Goal: Book appointment/travel/reservation

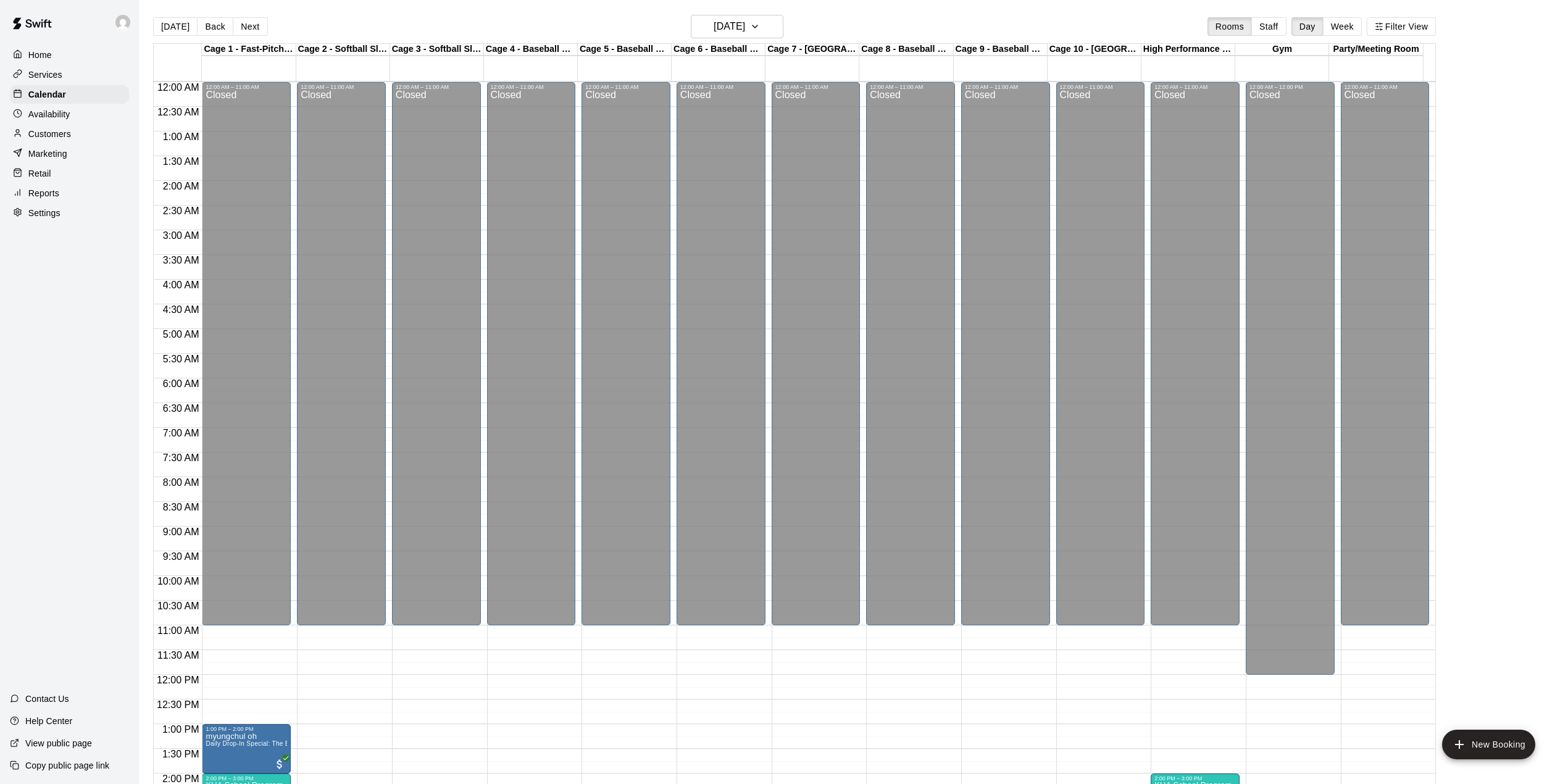
scroll to position [432, 0]
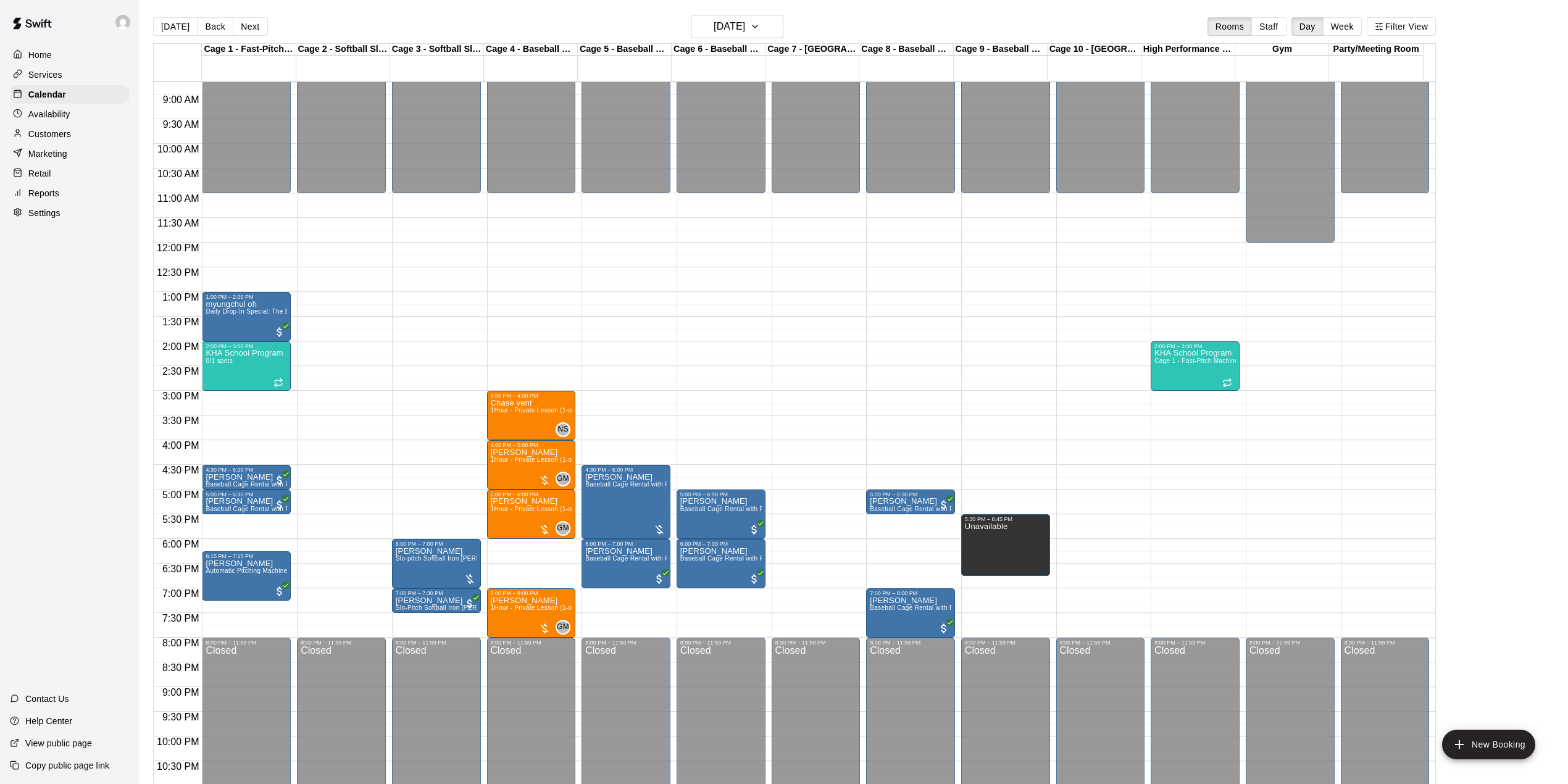
click at [379, 200] on div "12:00 AM – 11:00 AM Closed 8:00 PM – 11:59 PM Closed" at bounding box center [341, 242] width 89 height 1184
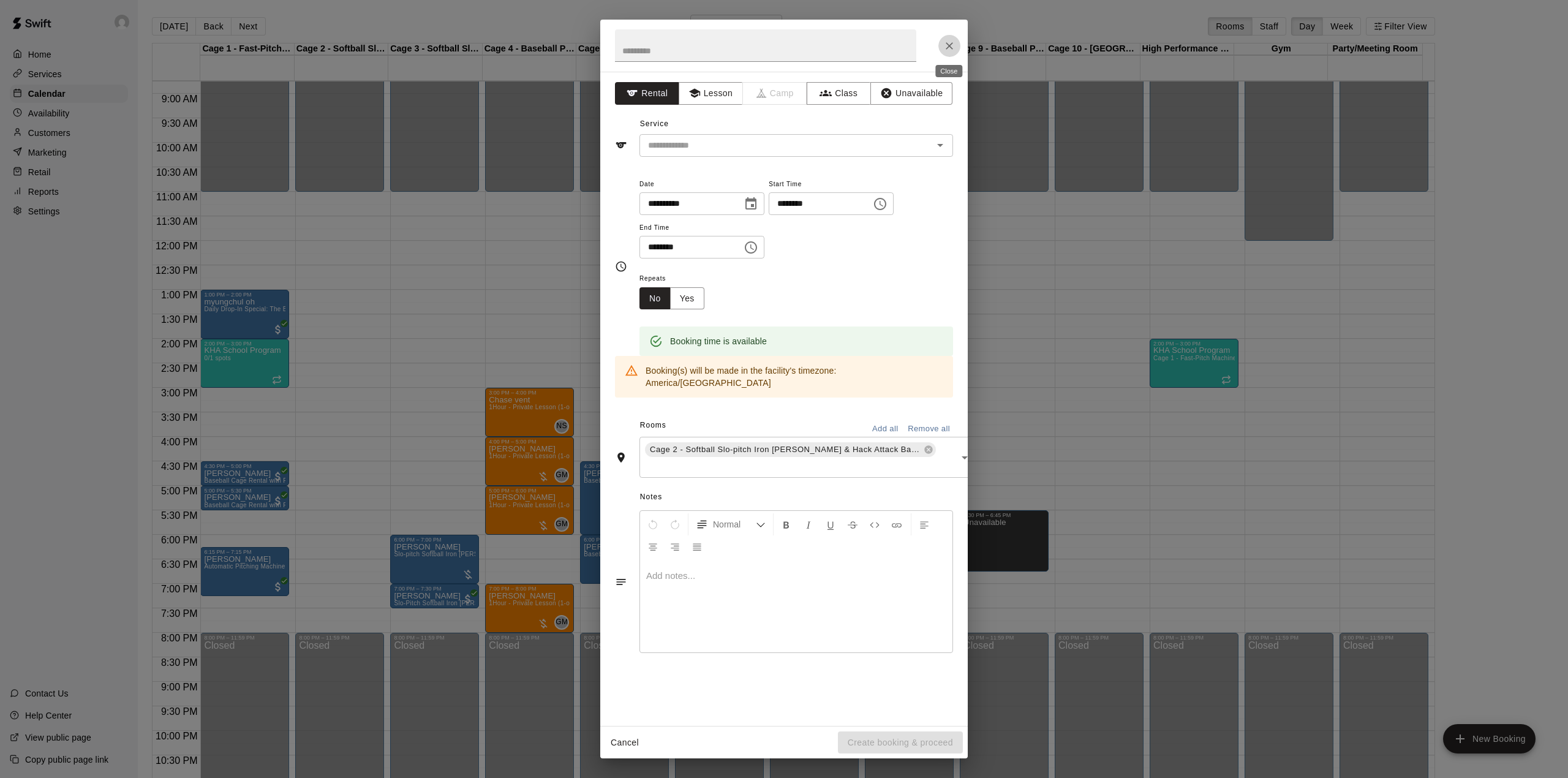
click at [954, 44] on icon "Close" at bounding box center [949, 46] width 12 height 12
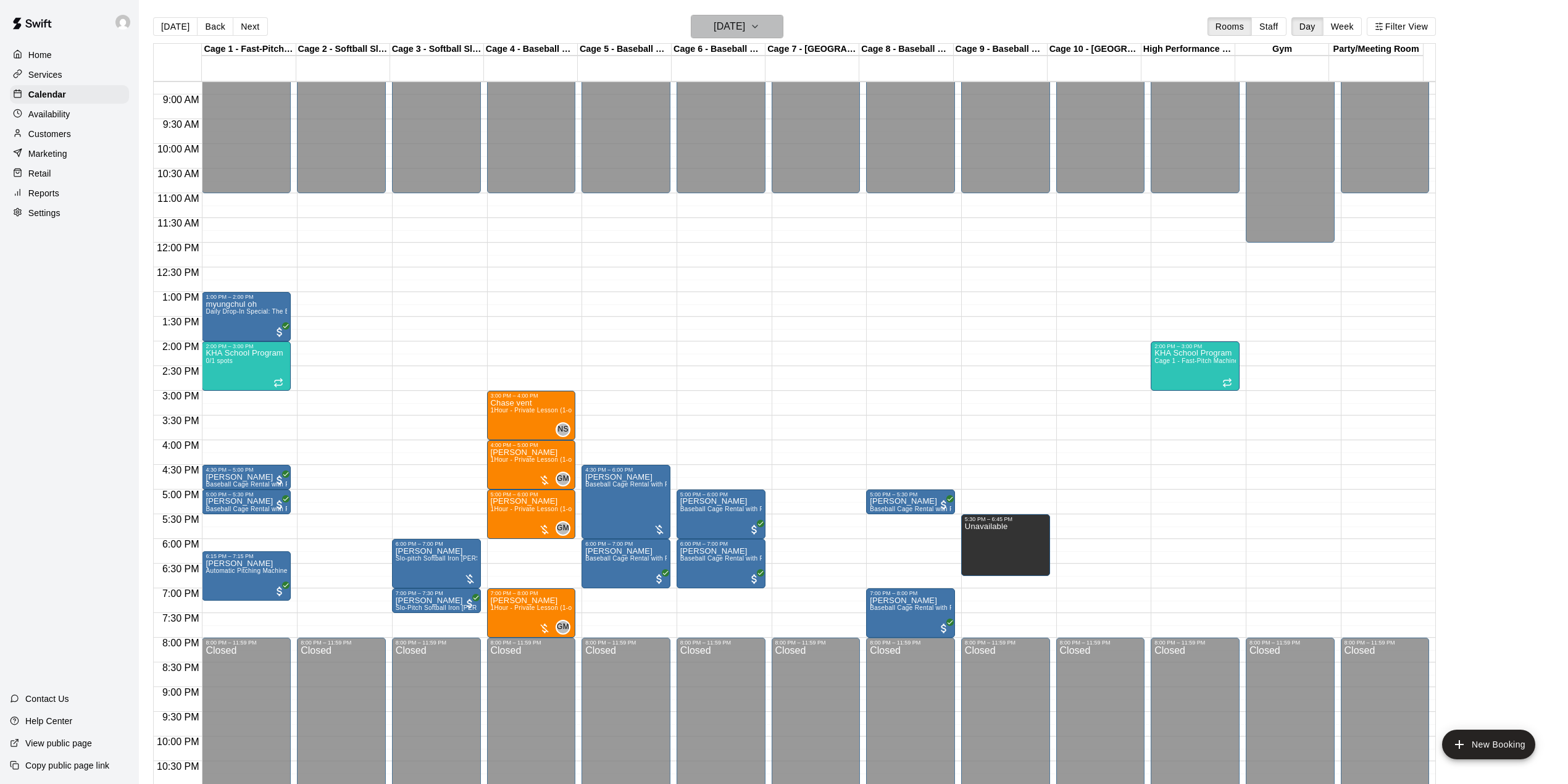
click at [742, 25] on h6 "[DATE]" at bounding box center [729, 26] width 31 height 17
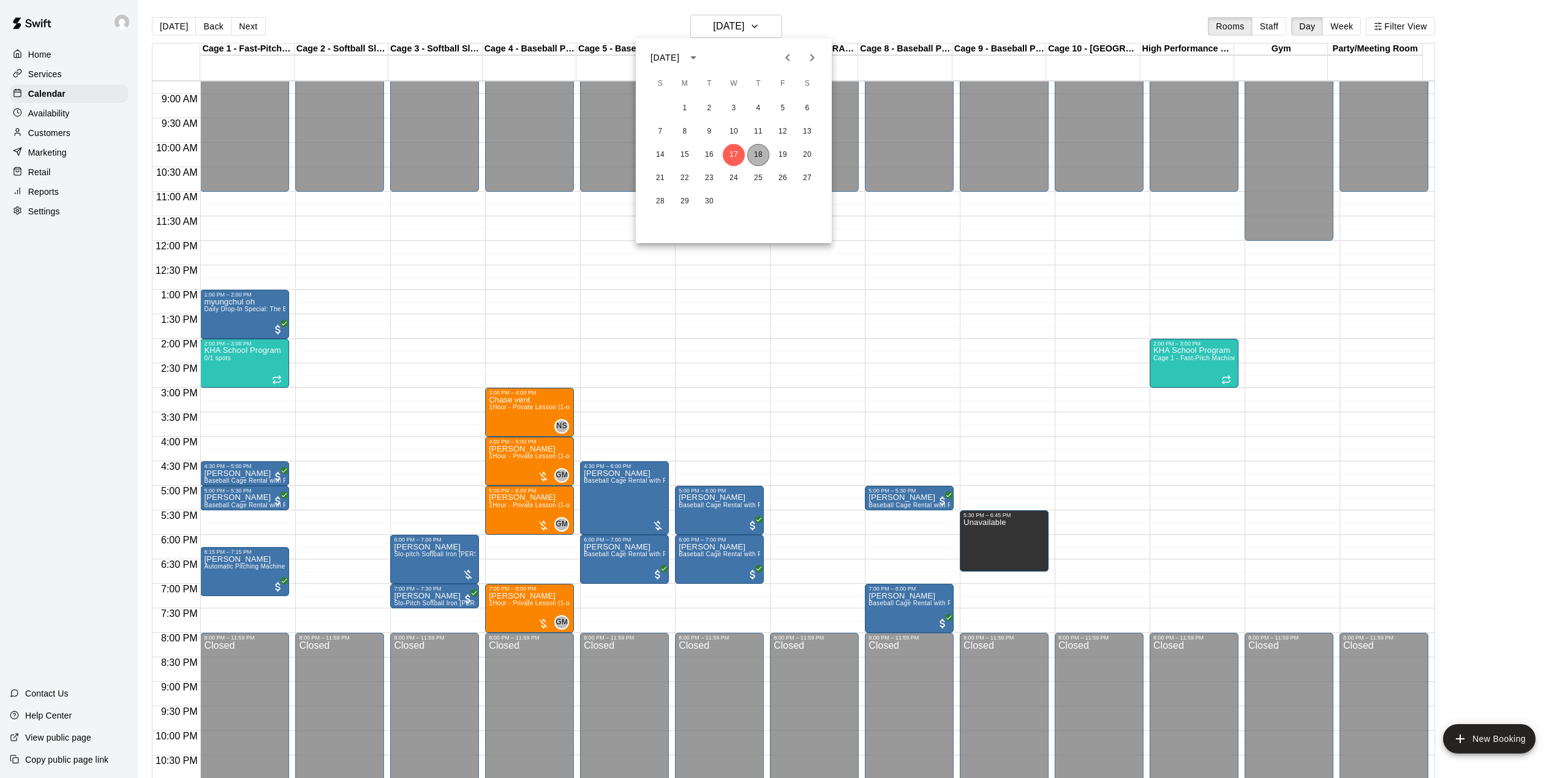
click at [755, 153] on button "18" at bounding box center [758, 154] width 22 height 22
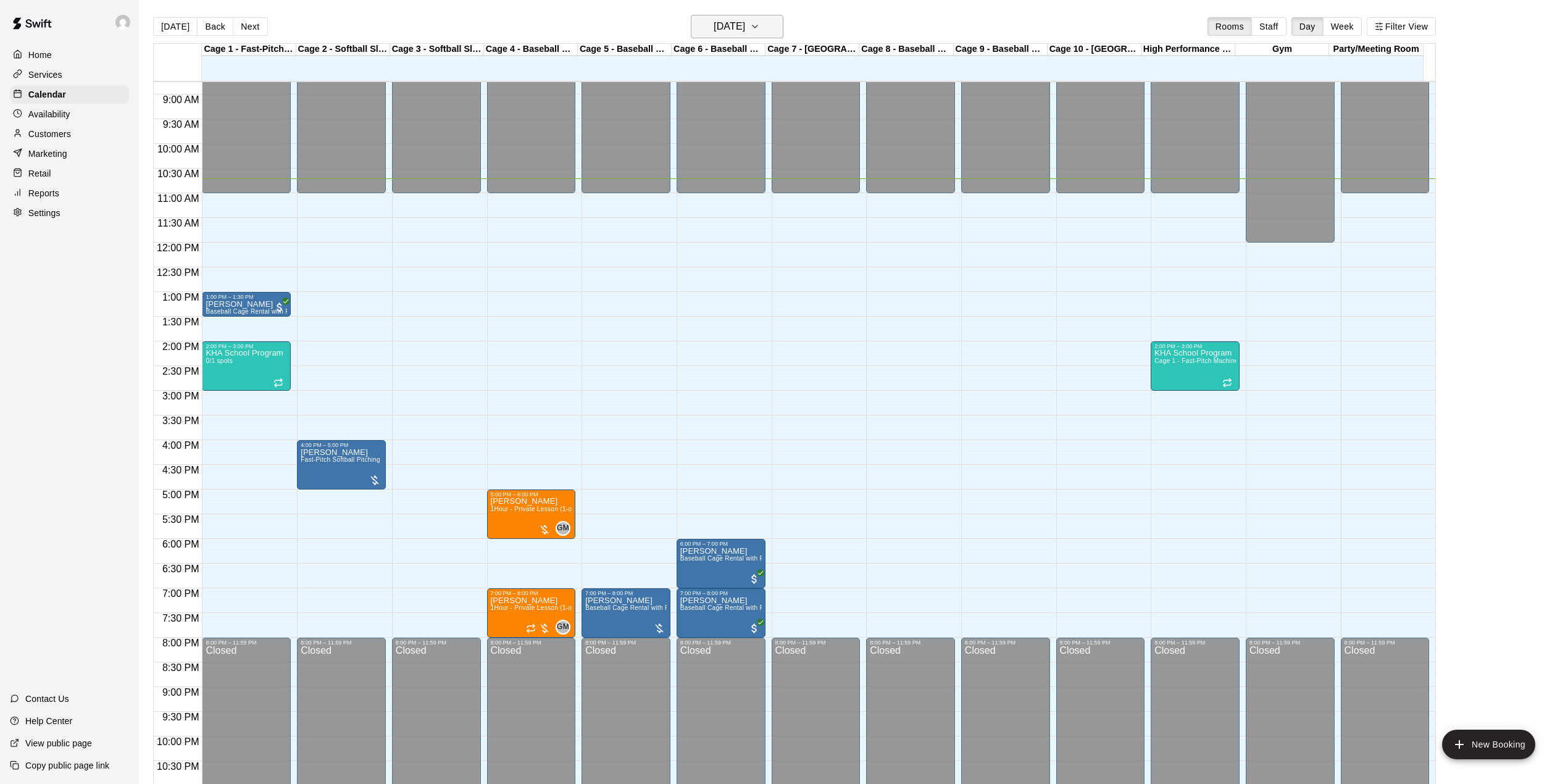
click at [760, 25] on icon "button" at bounding box center [755, 26] width 10 height 15
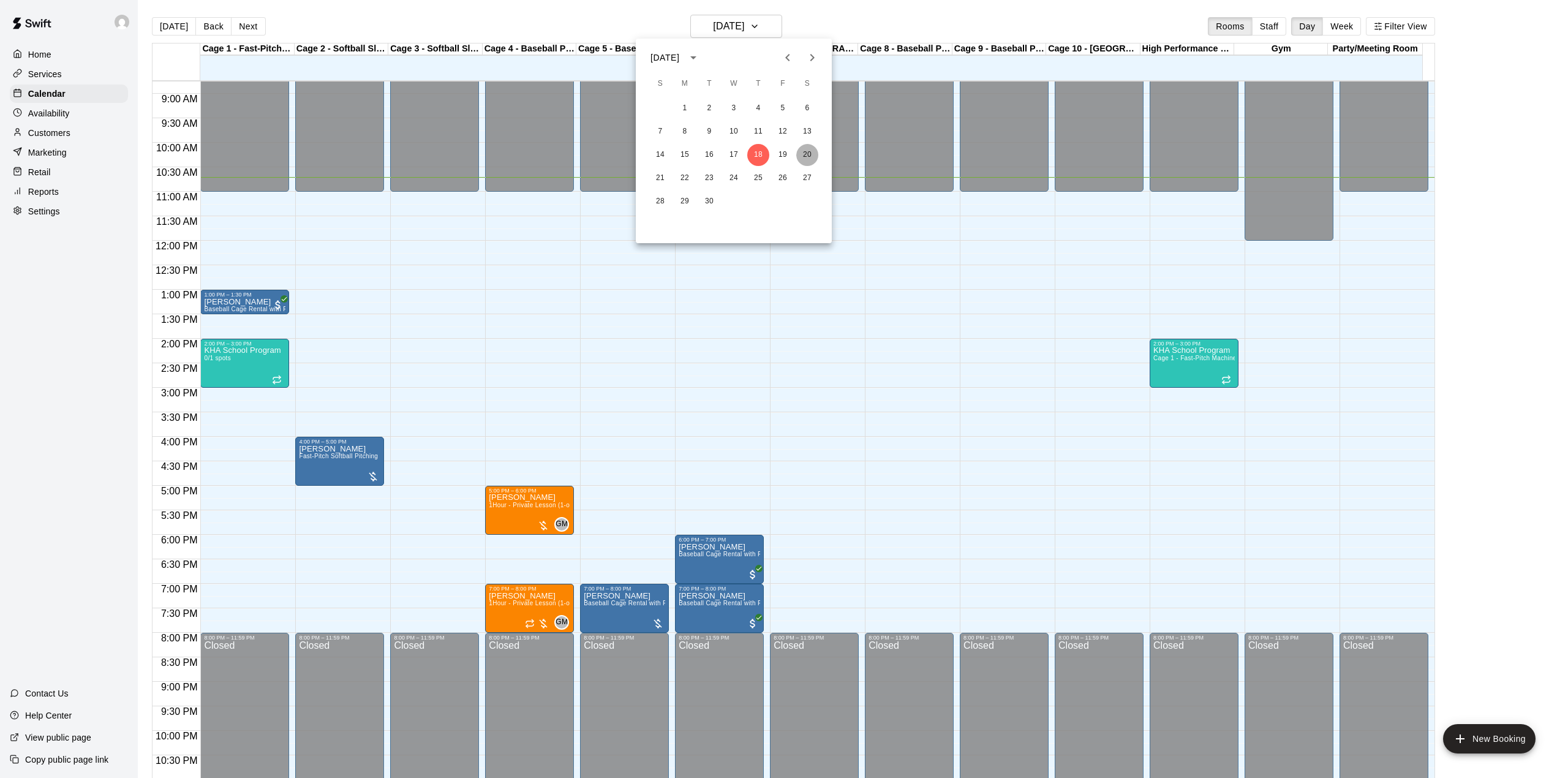
click at [806, 147] on button "20" at bounding box center [807, 154] width 22 height 22
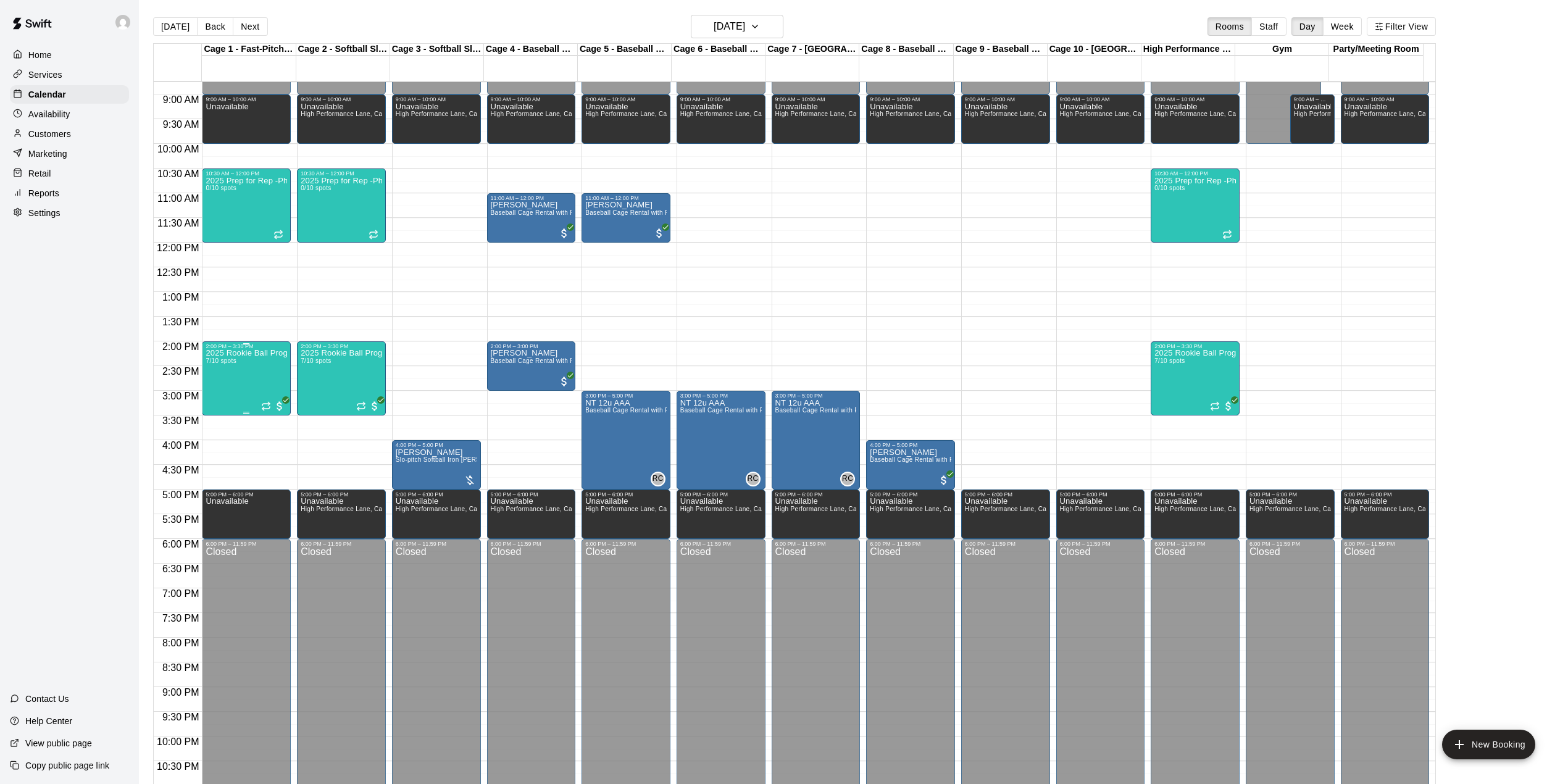
click at [252, 377] on div "2025 Rookie Ball Program-Phase 1 7/10 spots" at bounding box center [246, 741] width 81 height 784
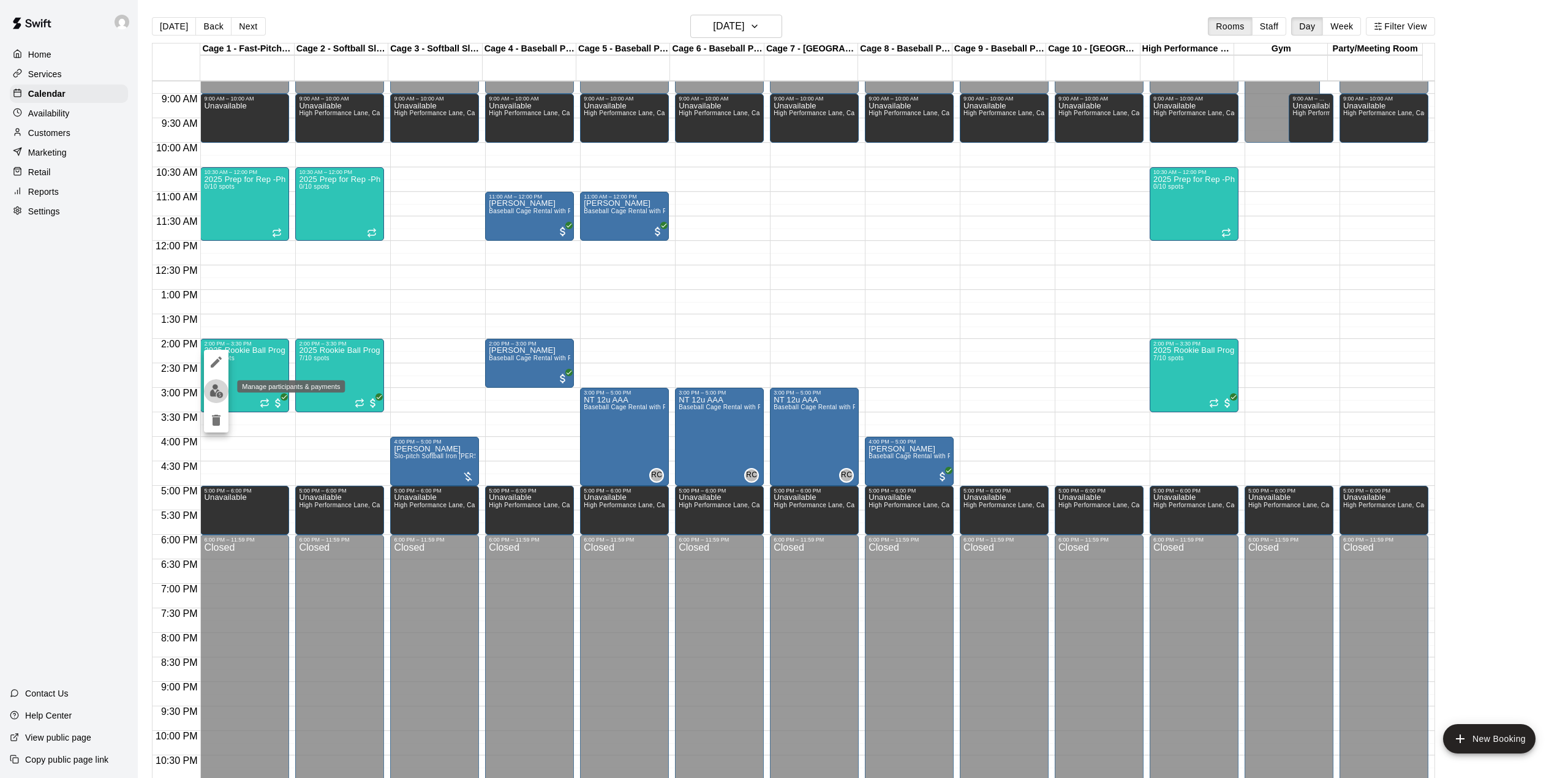
click at [214, 390] on img "edit" at bounding box center [217, 391] width 14 height 14
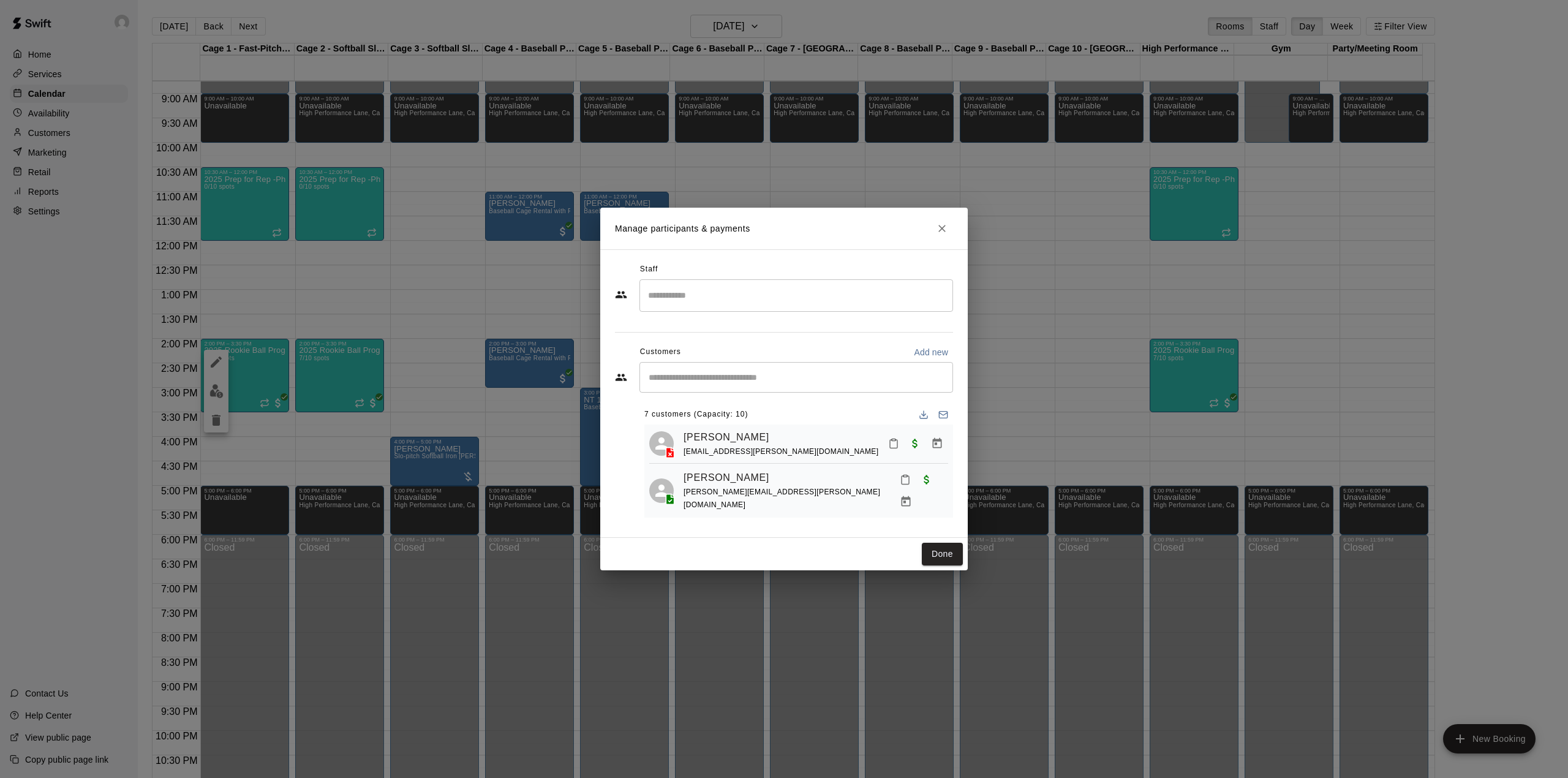
click at [709, 367] on div "​" at bounding box center [796, 377] width 313 height 31
drag, startPoint x: 709, startPoint y: 367, endPoint x: 666, endPoint y: 381, distance: 45.2
click at [666, 381] on input "Start typing to search customers..." at bounding box center [796, 377] width 303 height 12
paste input "**********"
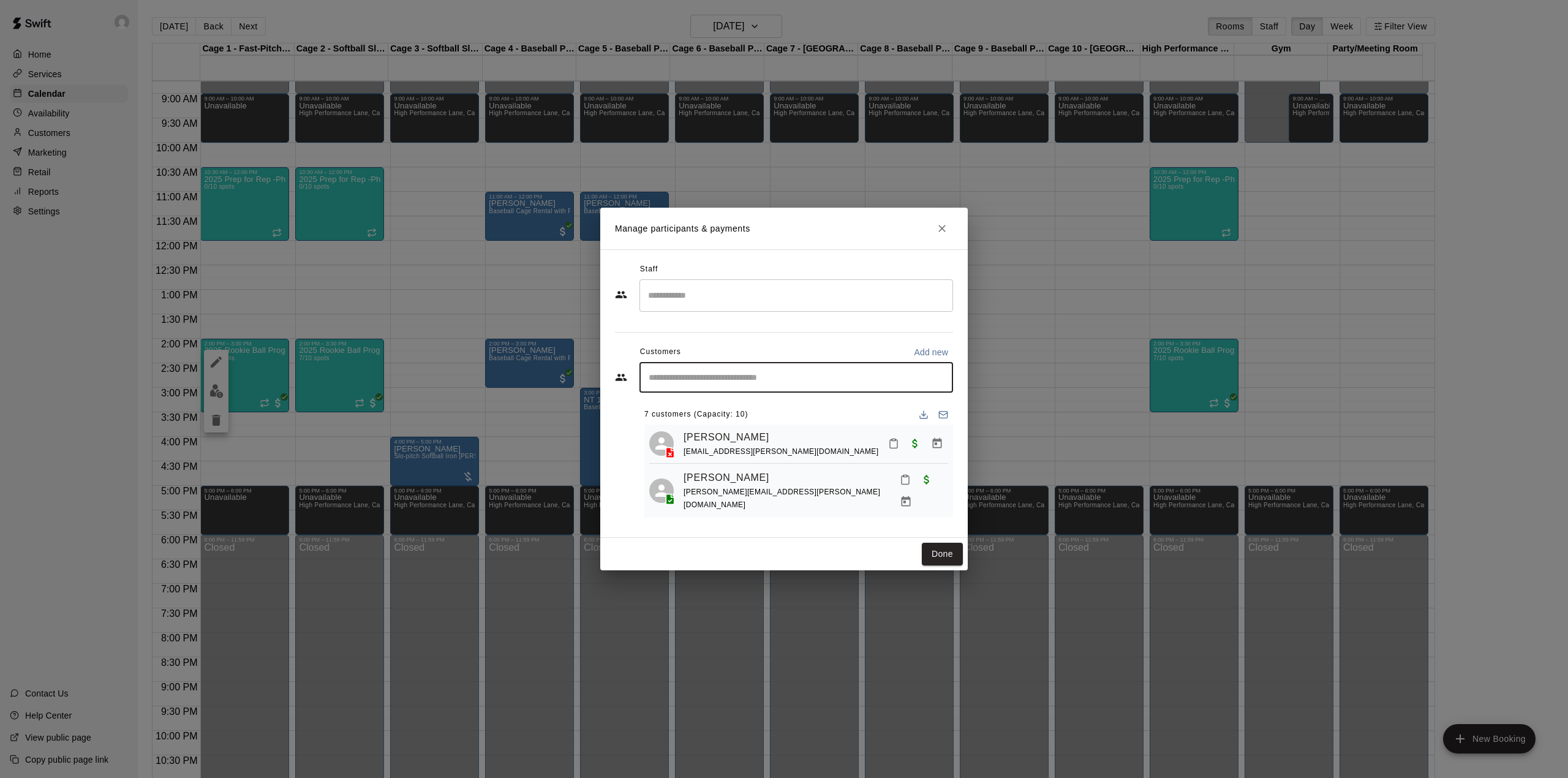
type input "**********"
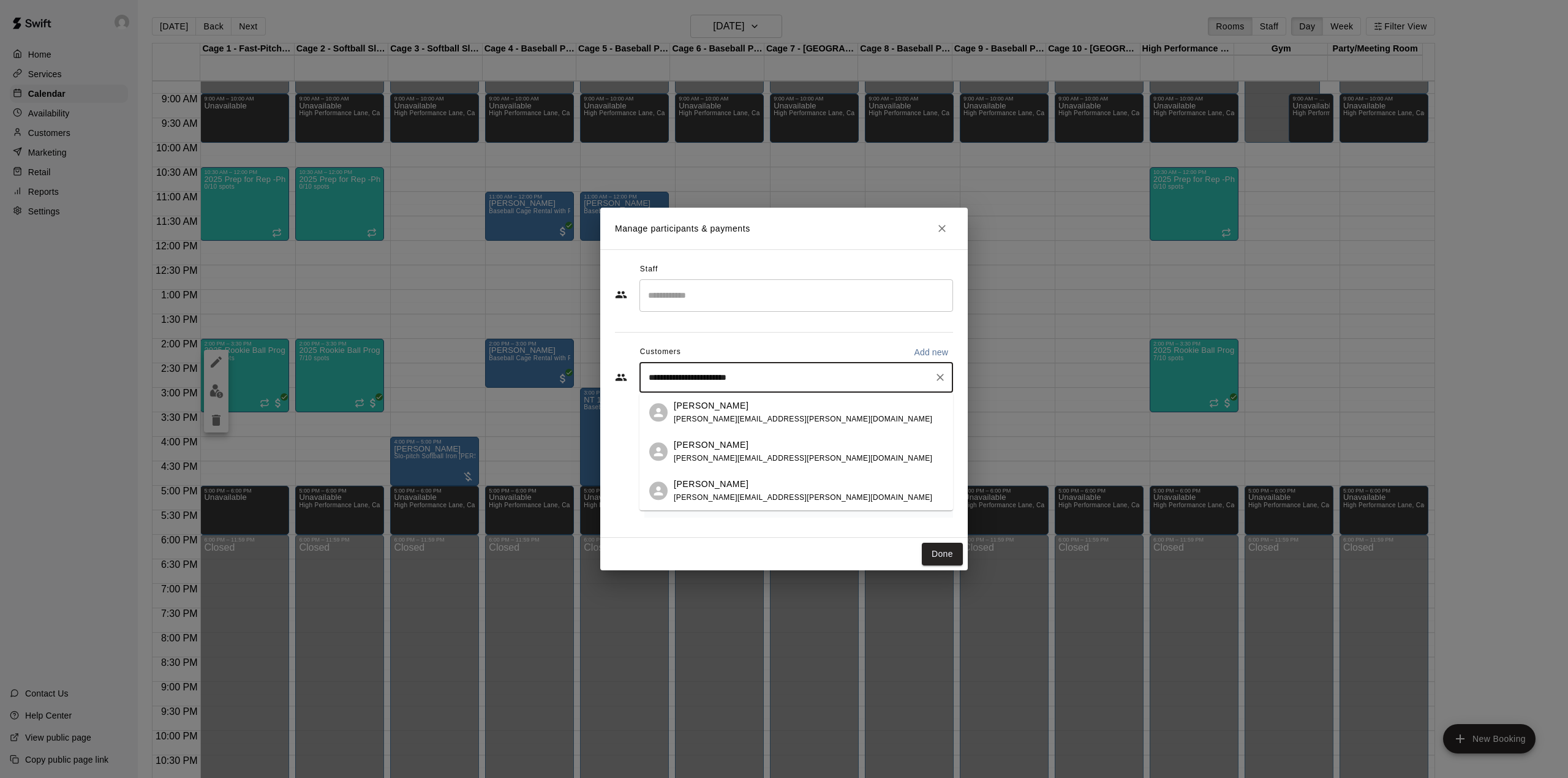
click at [714, 412] on div "[PERSON_NAME] [PERSON_NAME][EMAIL_ADDRESS][PERSON_NAME][DOMAIN_NAME]" at bounding box center [802, 413] width 258 height 27
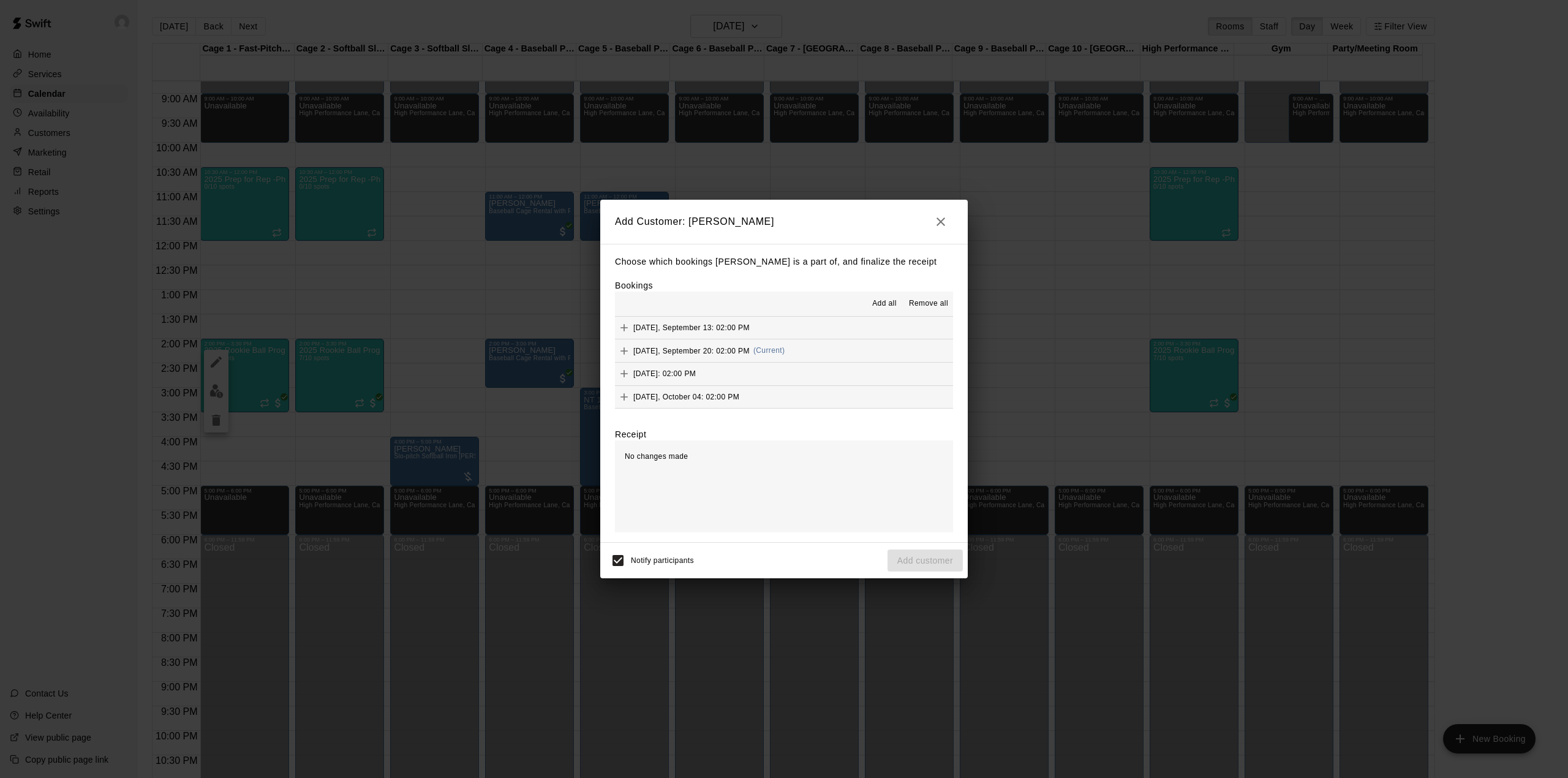
click at [880, 303] on span "Add all" at bounding box center [885, 303] width 25 height 12
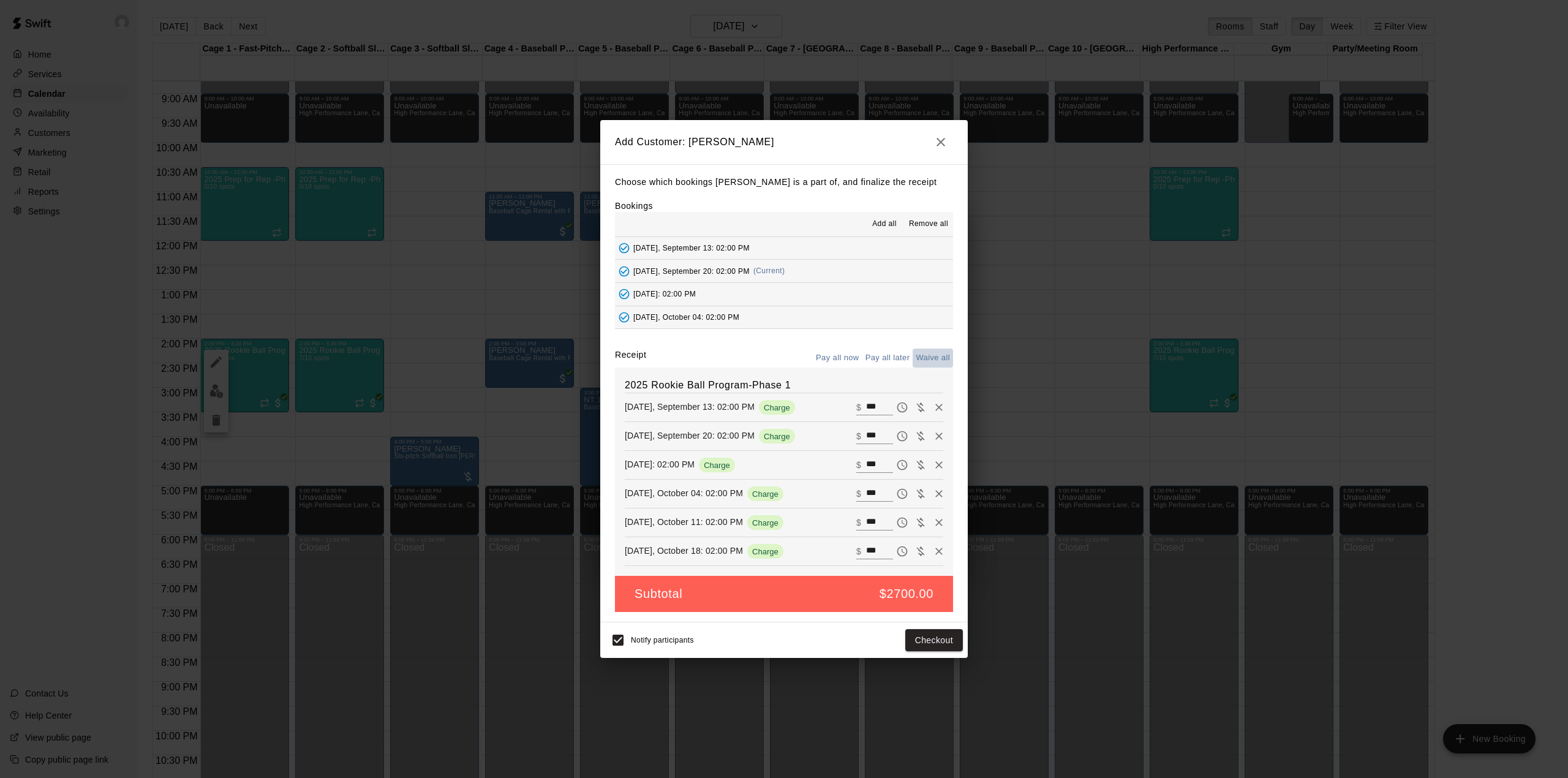
click at [931, 360] on button "Waive all" at bounding box center [933, 358] width 41 height 19
type input "*"
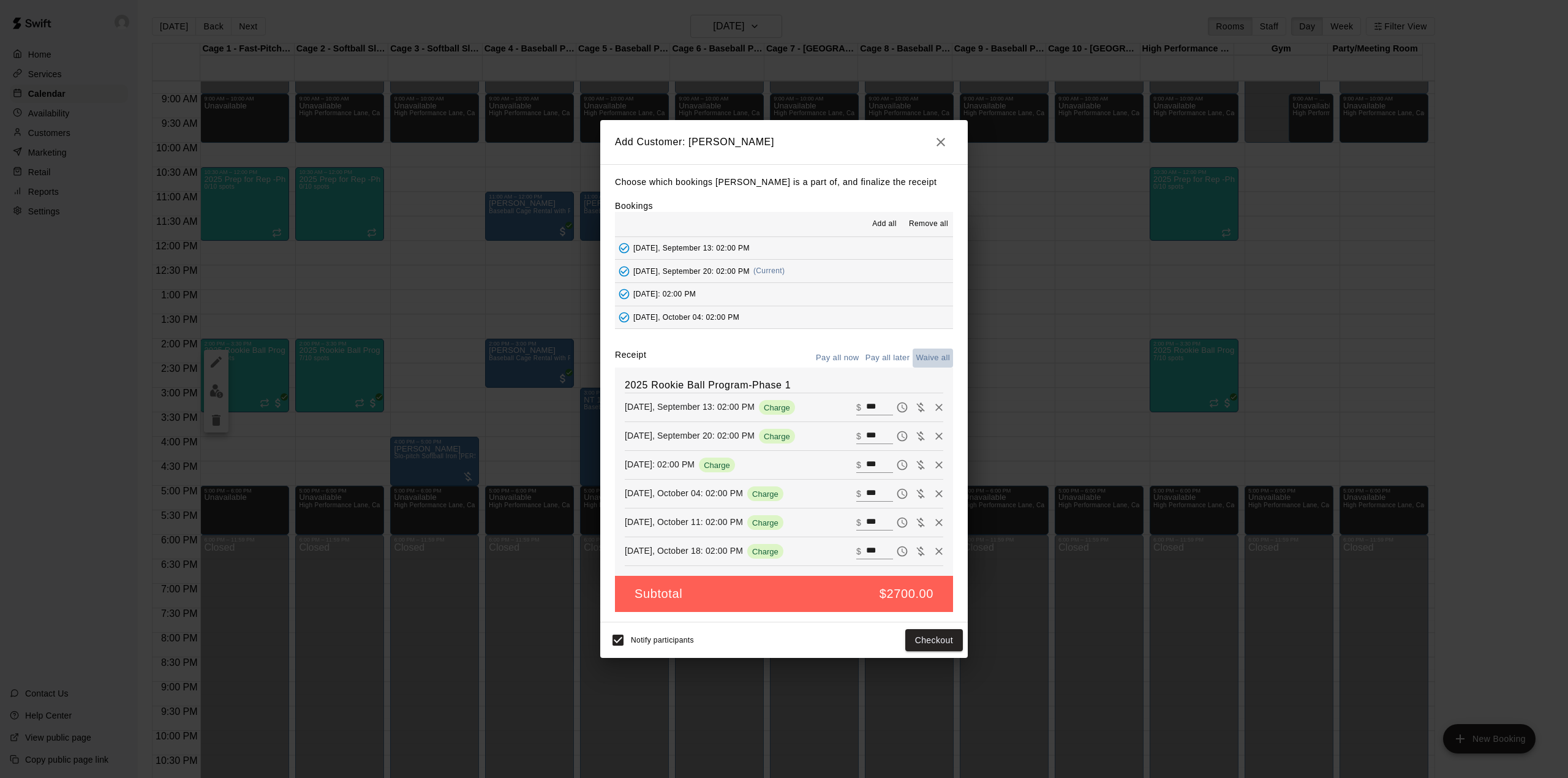
type input "*"
click at [953, 648] on button "Add customer" at bounding box center [925, 640] width 75 height 23
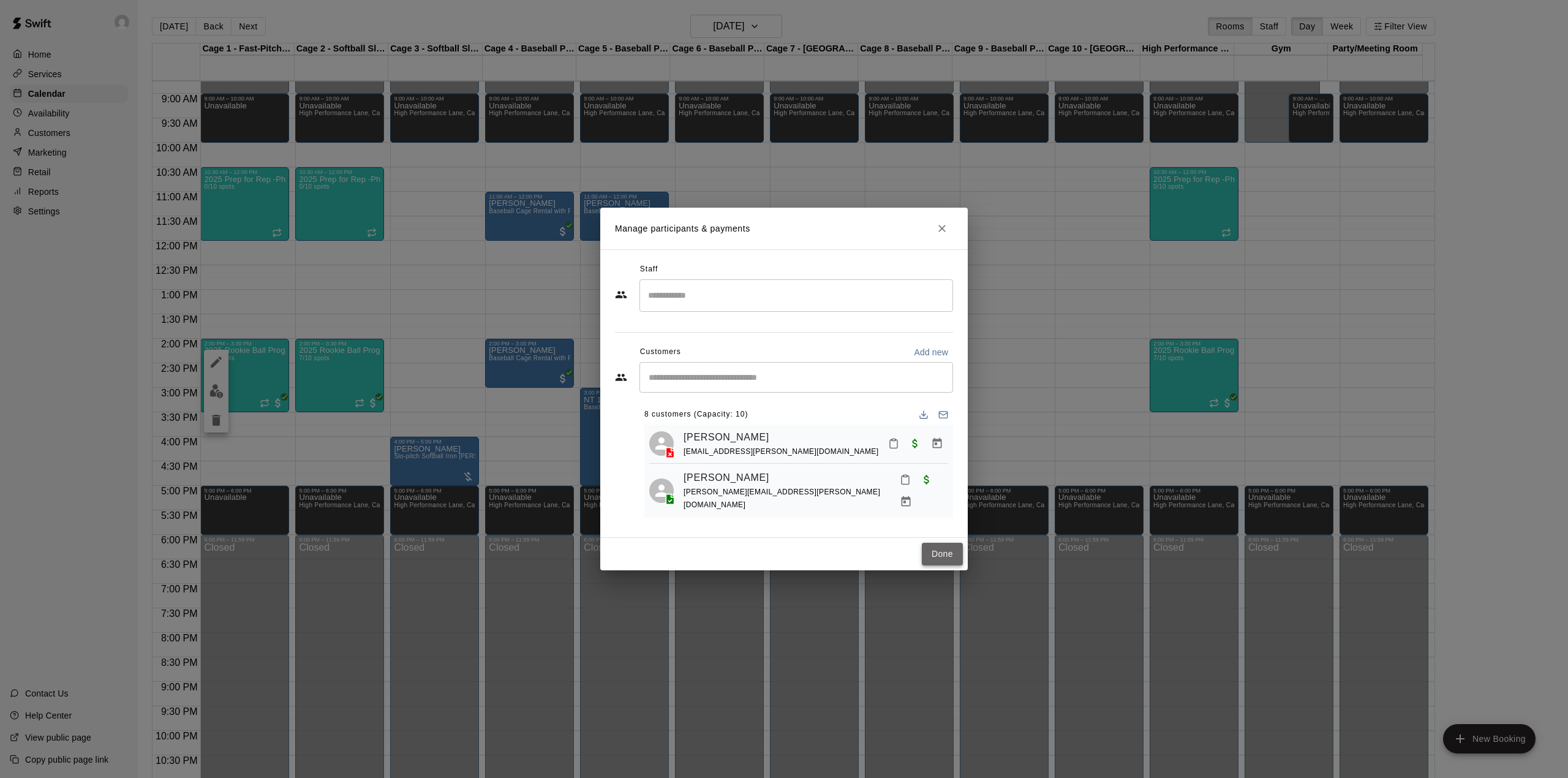
click at [934, 553] on button "Done" at bounding box center [942, 554] width 41 height 23
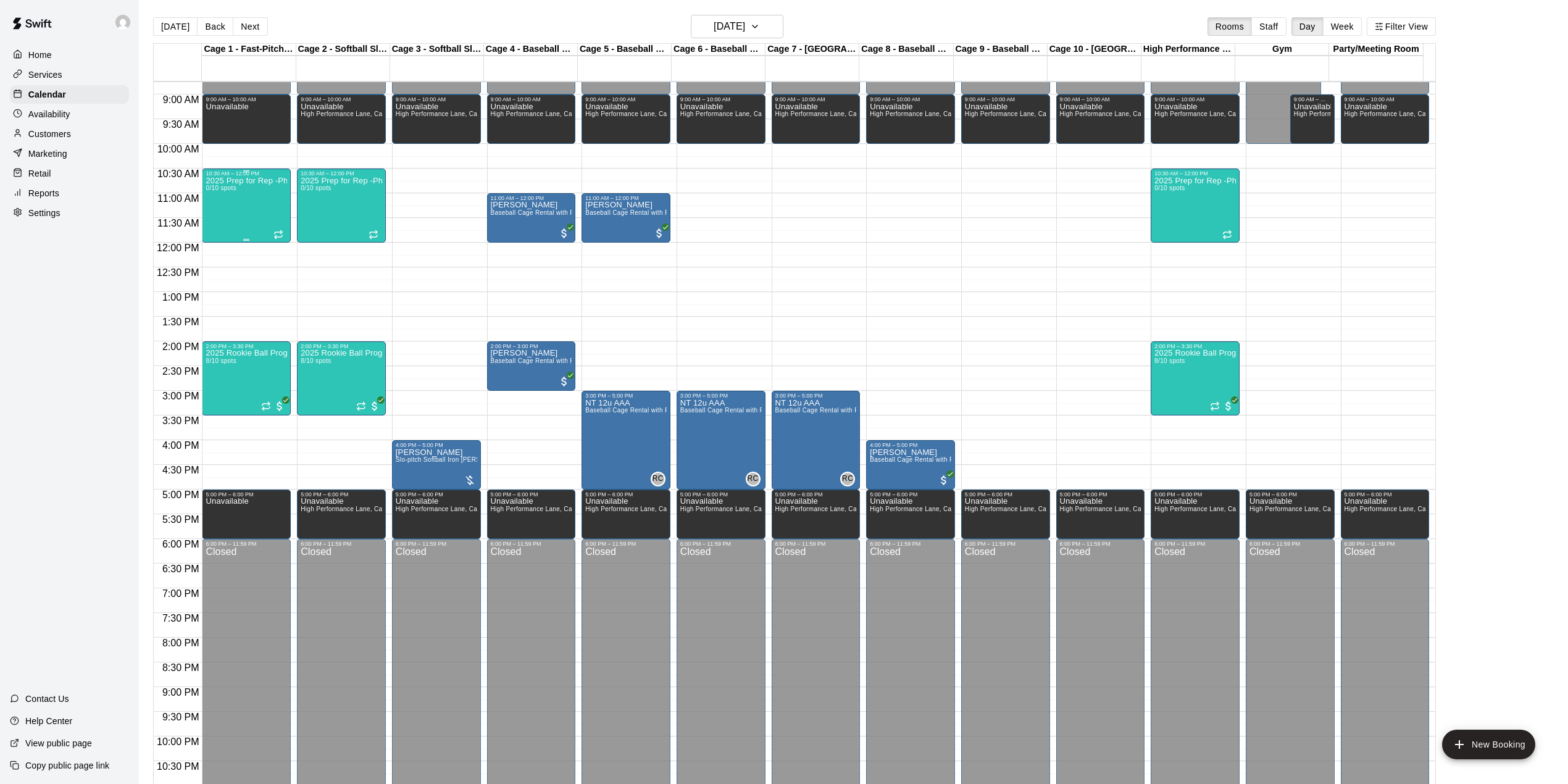
click at [234, 198] on div "2025 Prep for Rep -Phase 1 0/10 spots" at bounding box center [246, 568] width 81 height 784
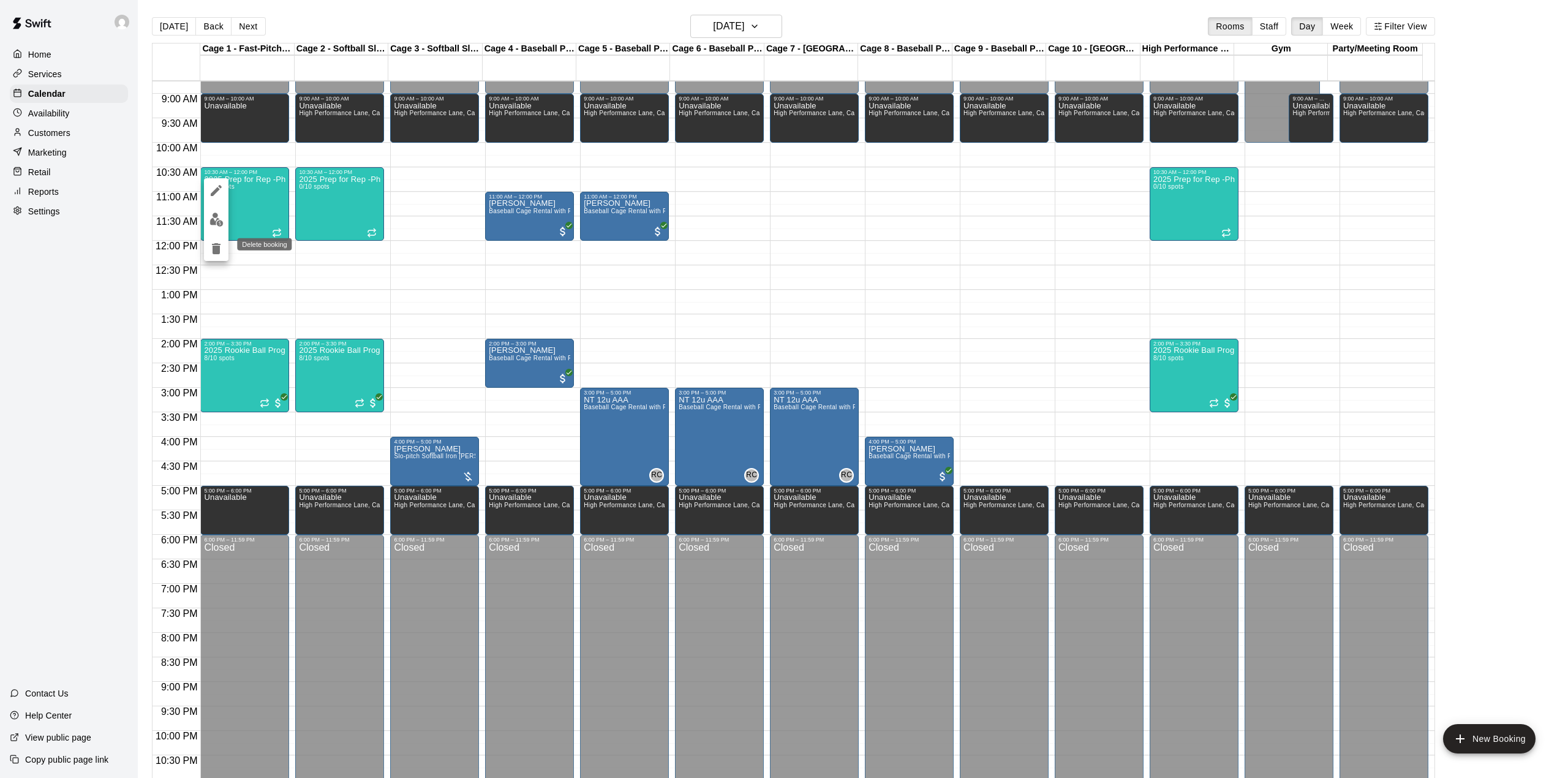
click at [217, 244] on icon "delete" at bounding box center [217, 248] width 9 height 11
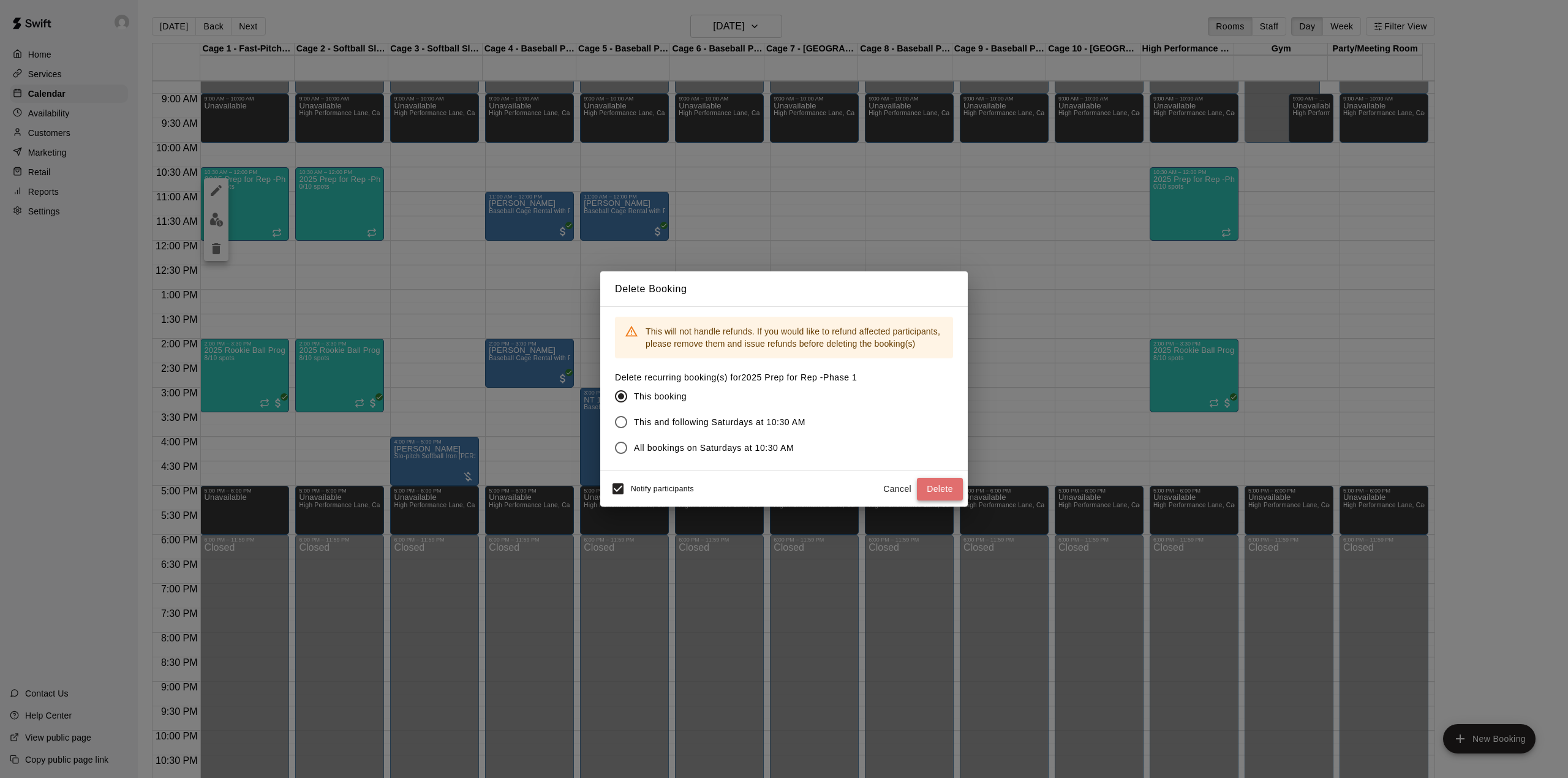
click at [944, 488] on button "Delete" at bounding box center [940, 489] width 46 height 23
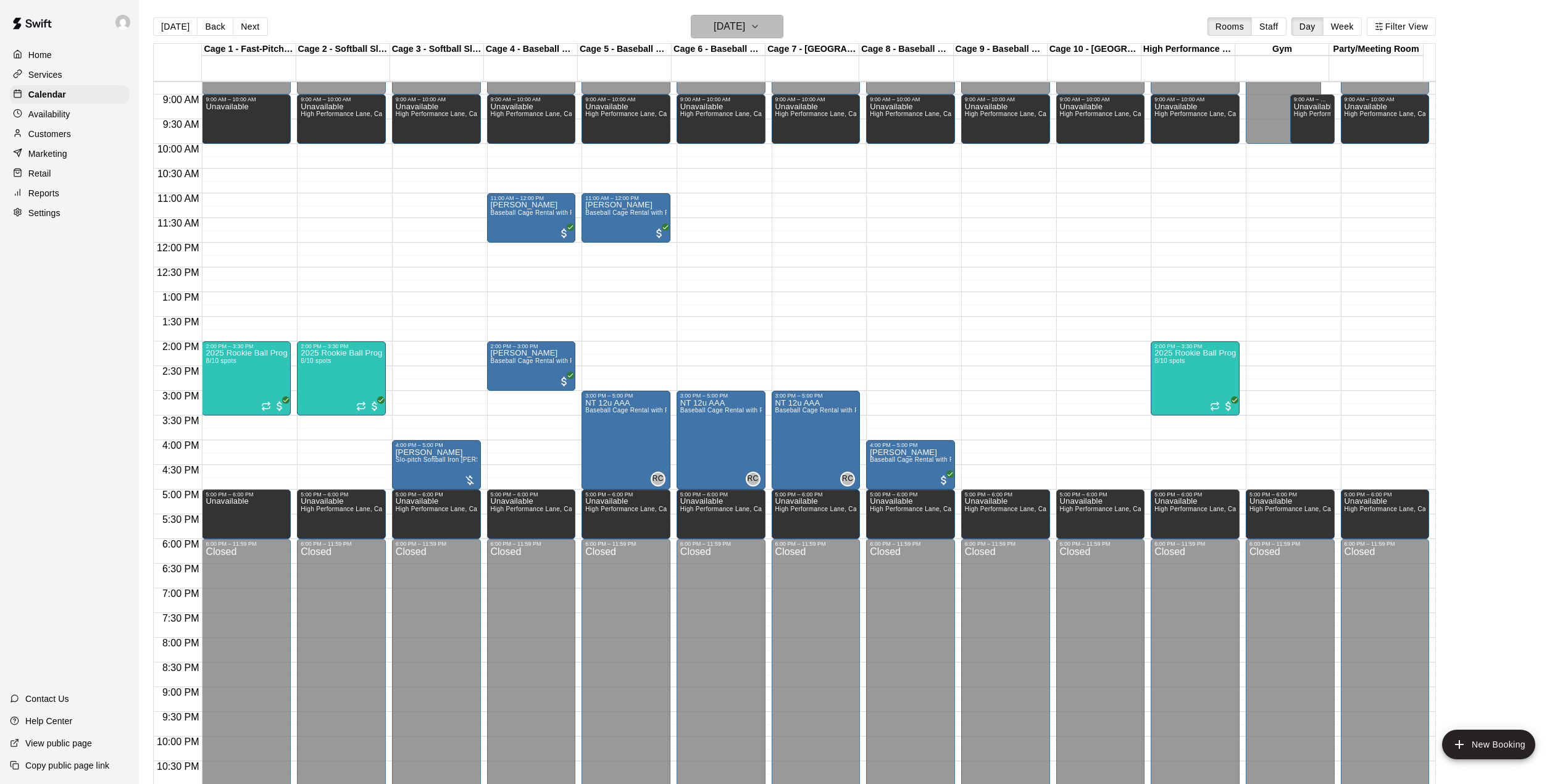
click at [760, 23] on icon "button" at bounding box center [755, 26] width 10 height 15
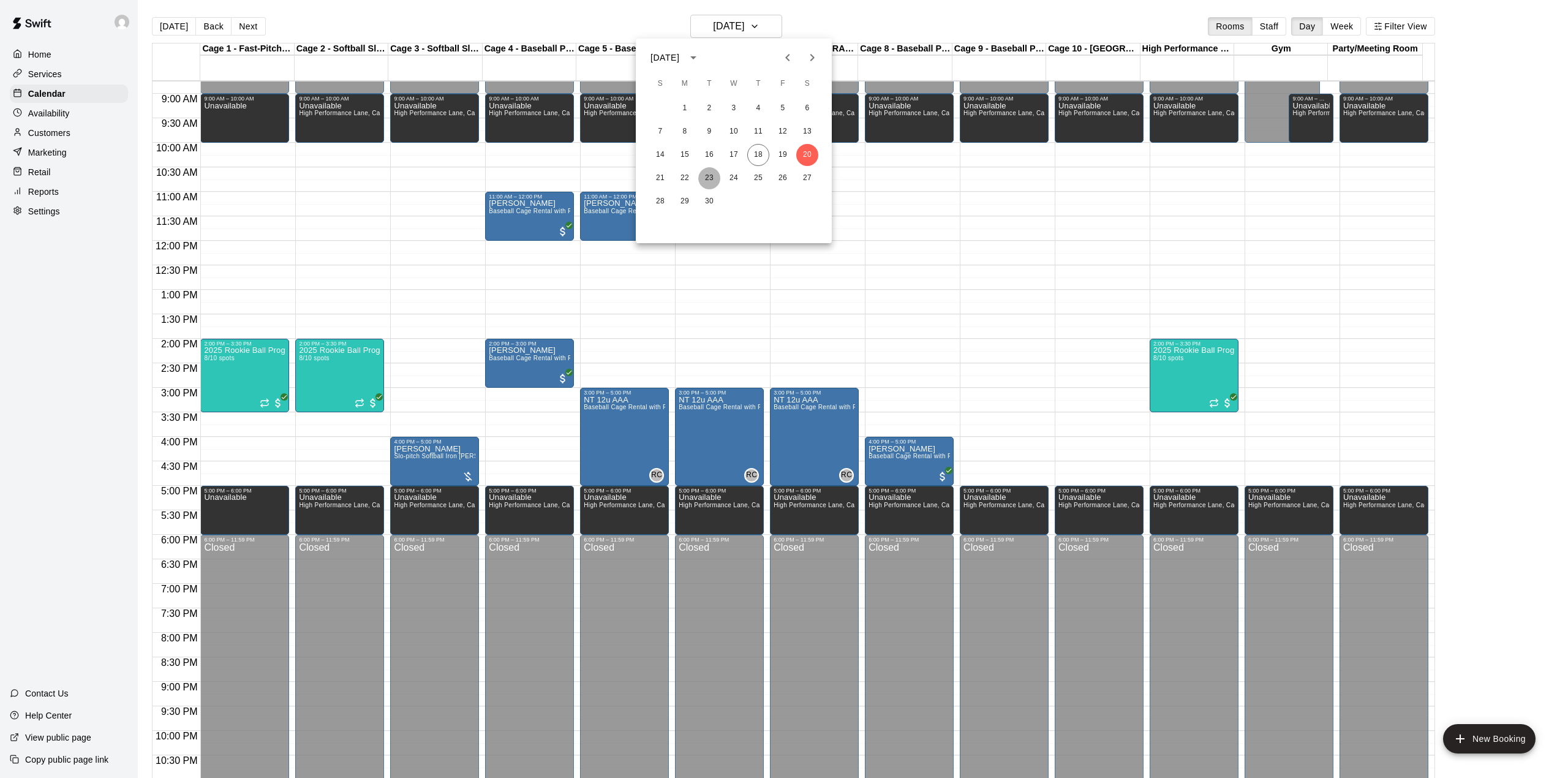
click at [712, 174] on button "23" at bounding box center [709, 177] width 22 height 22
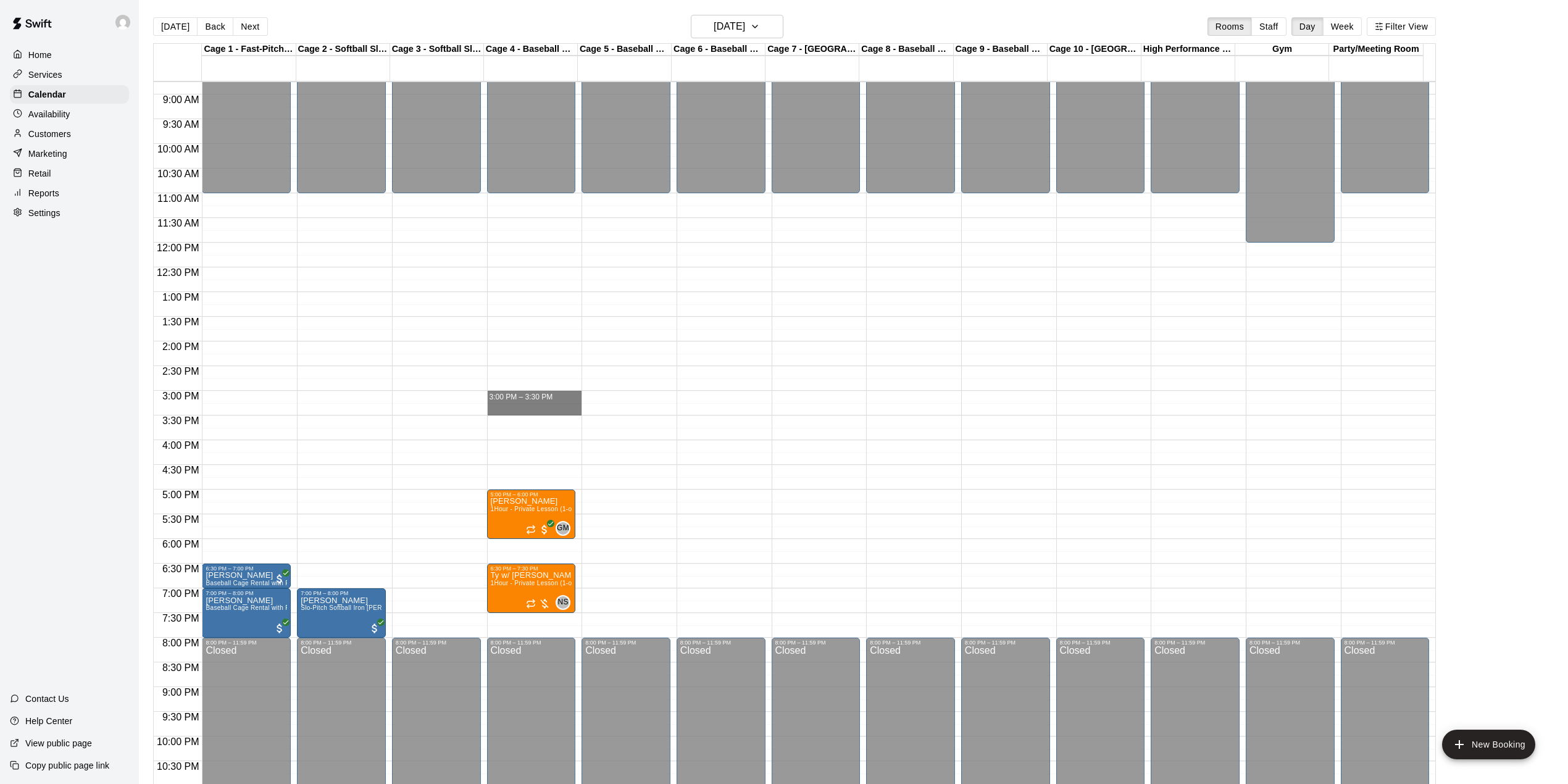
drag, startPoint x: 531, startPoint y: 393, endPoint x: 531, endPoint y: 409, distance: 16.0
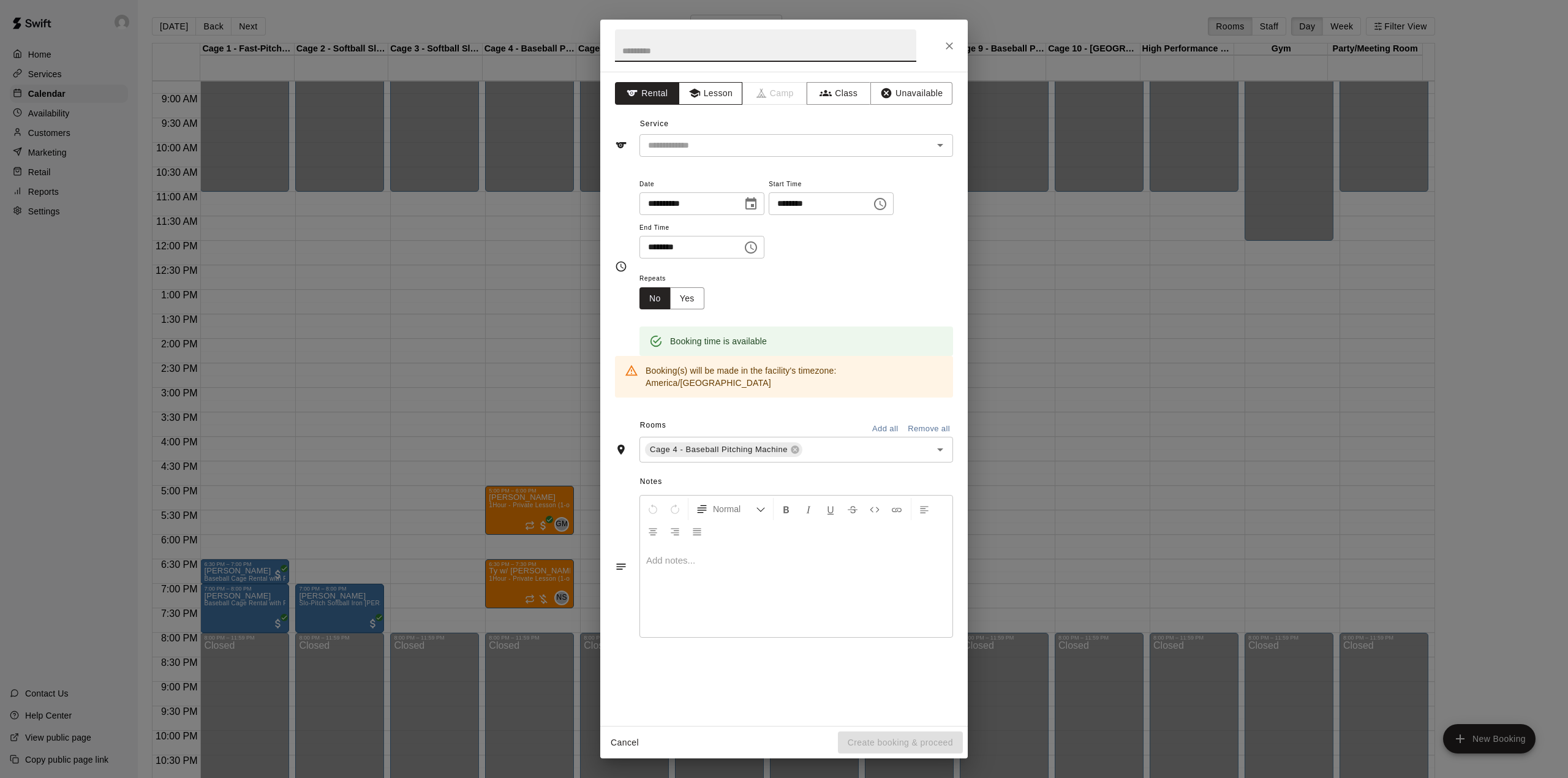
click at [719, 96] on button "Lesson" at bounding box center [711, 93] width 64 height 23
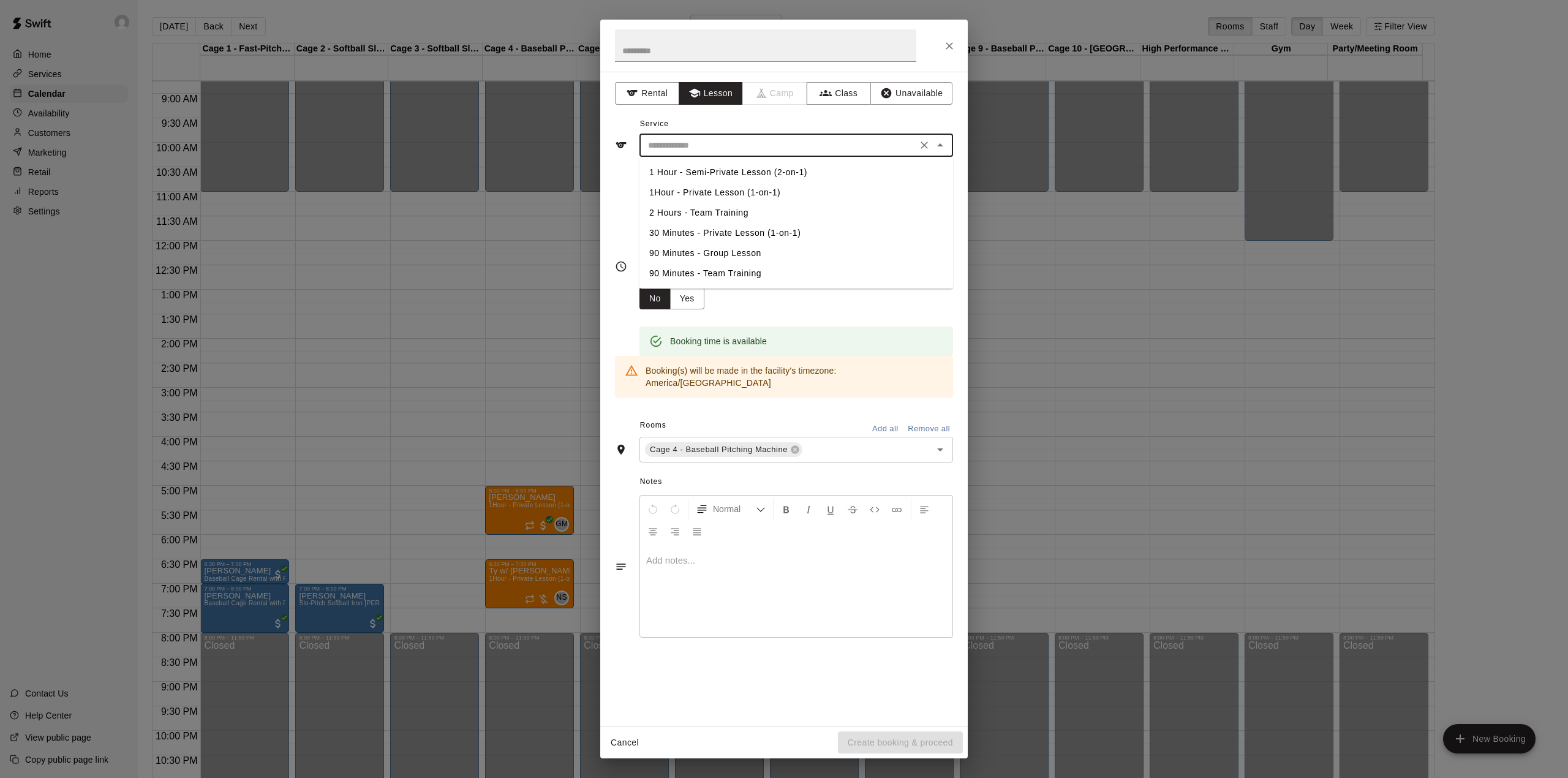
click at [727, 143] on input "text" at bounding box center [778, 145] width 270 height 15
click at [729, 231] on li "30 Minutes - Private Lesson (1-on-1)" at bounding box center [796, 232] width 313 height 20
type input "**********"
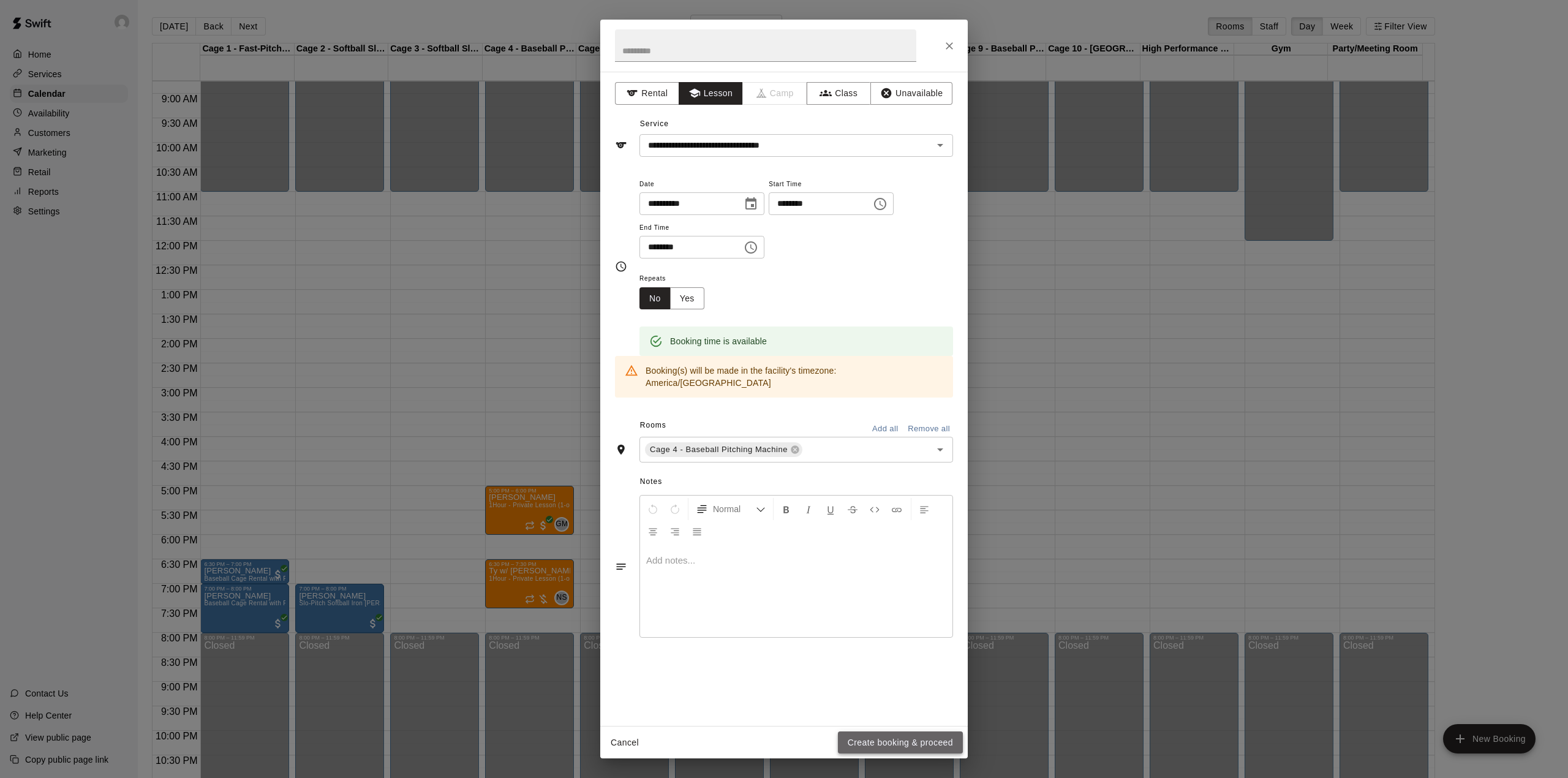
click at [883, 736] on button "Create booking & proceed" at bounding box center [900, 743] width 125 height 23
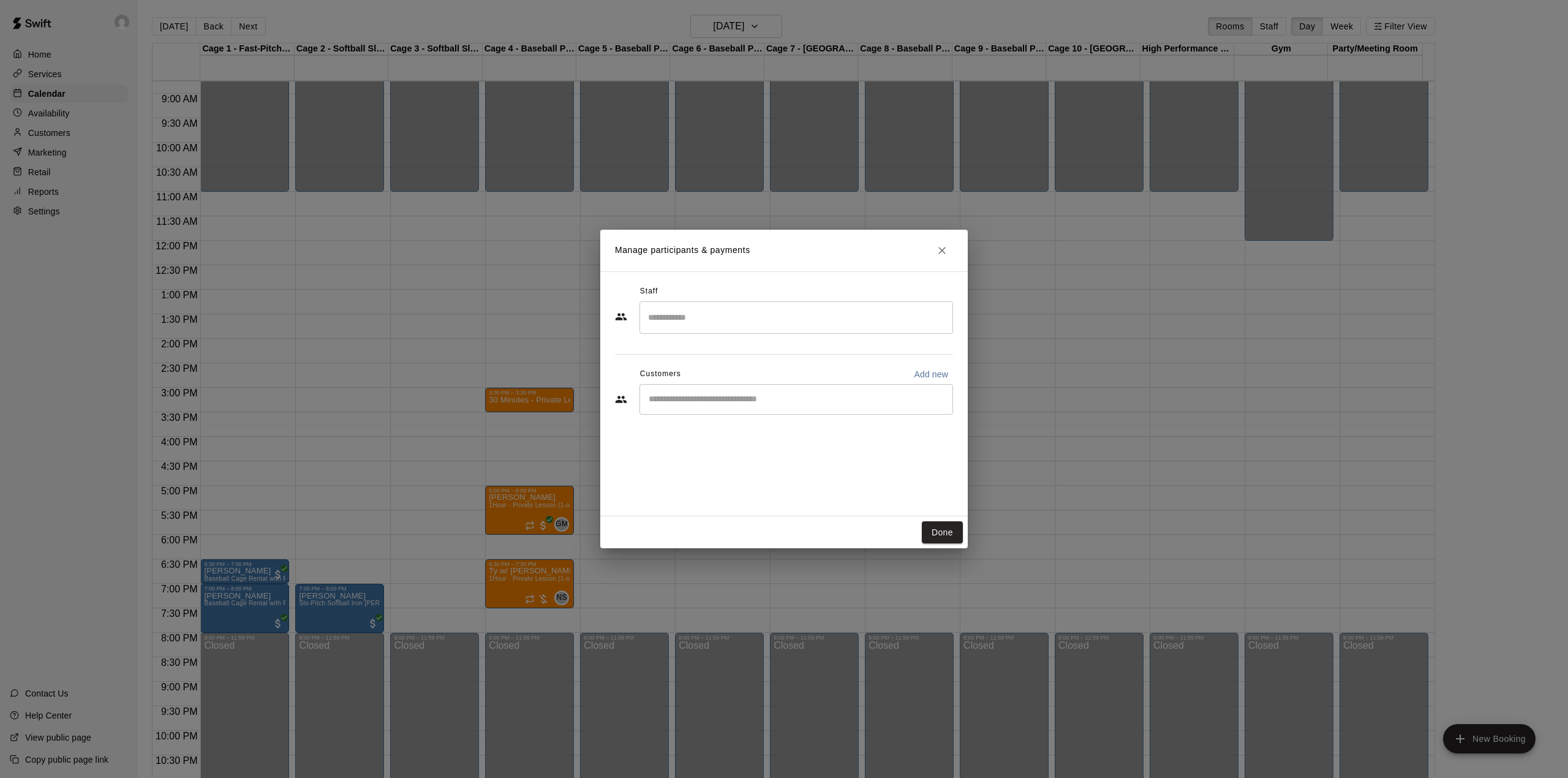
click at [692, 400] on input "Start typing to search customers..." at bounding box center [796, 399] width 303 height 12
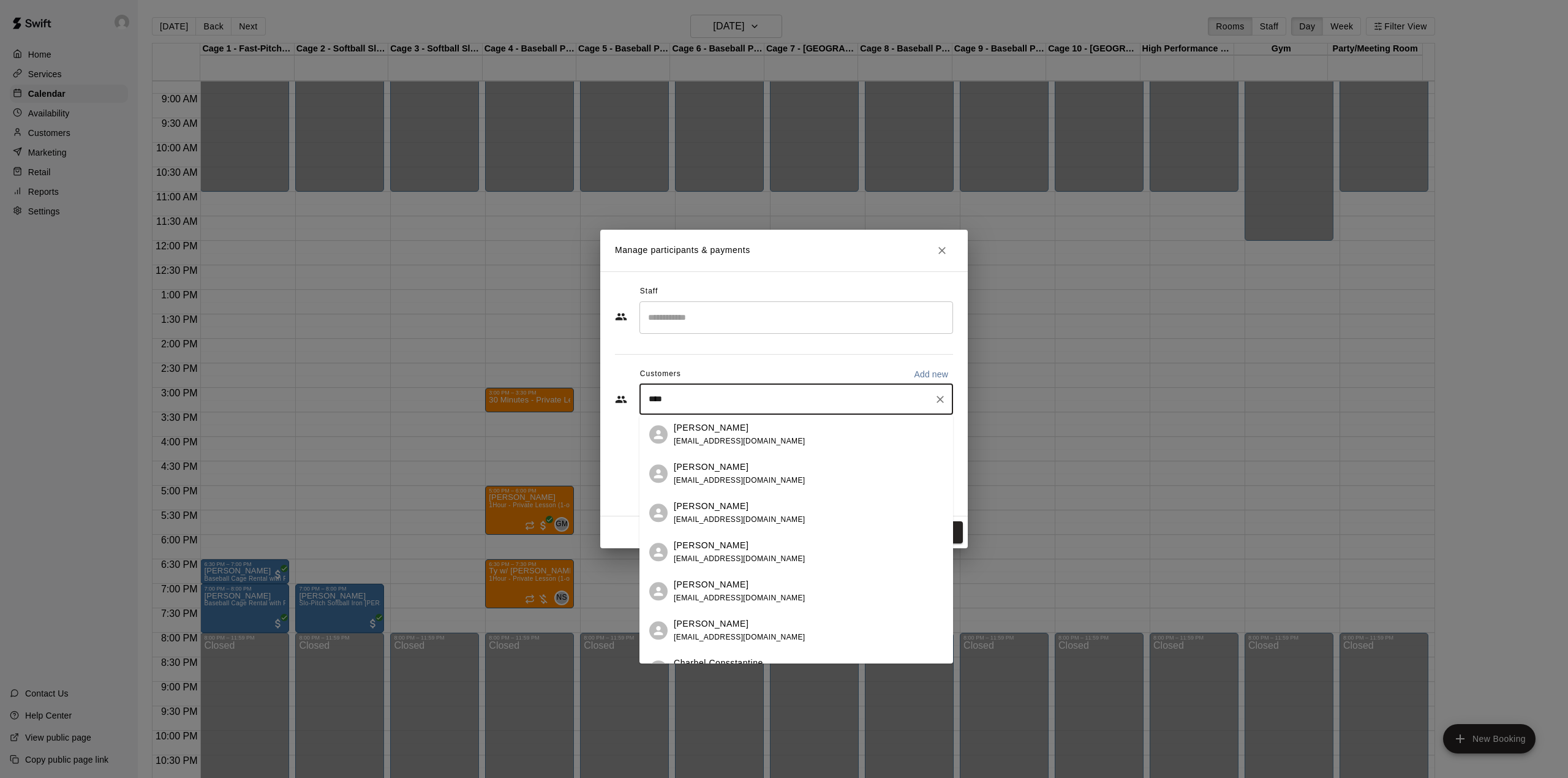
type input "****"
click at [689, 468] on p "[PERSON_NAME]" at bounding box center [711, 467] width 75 height 12
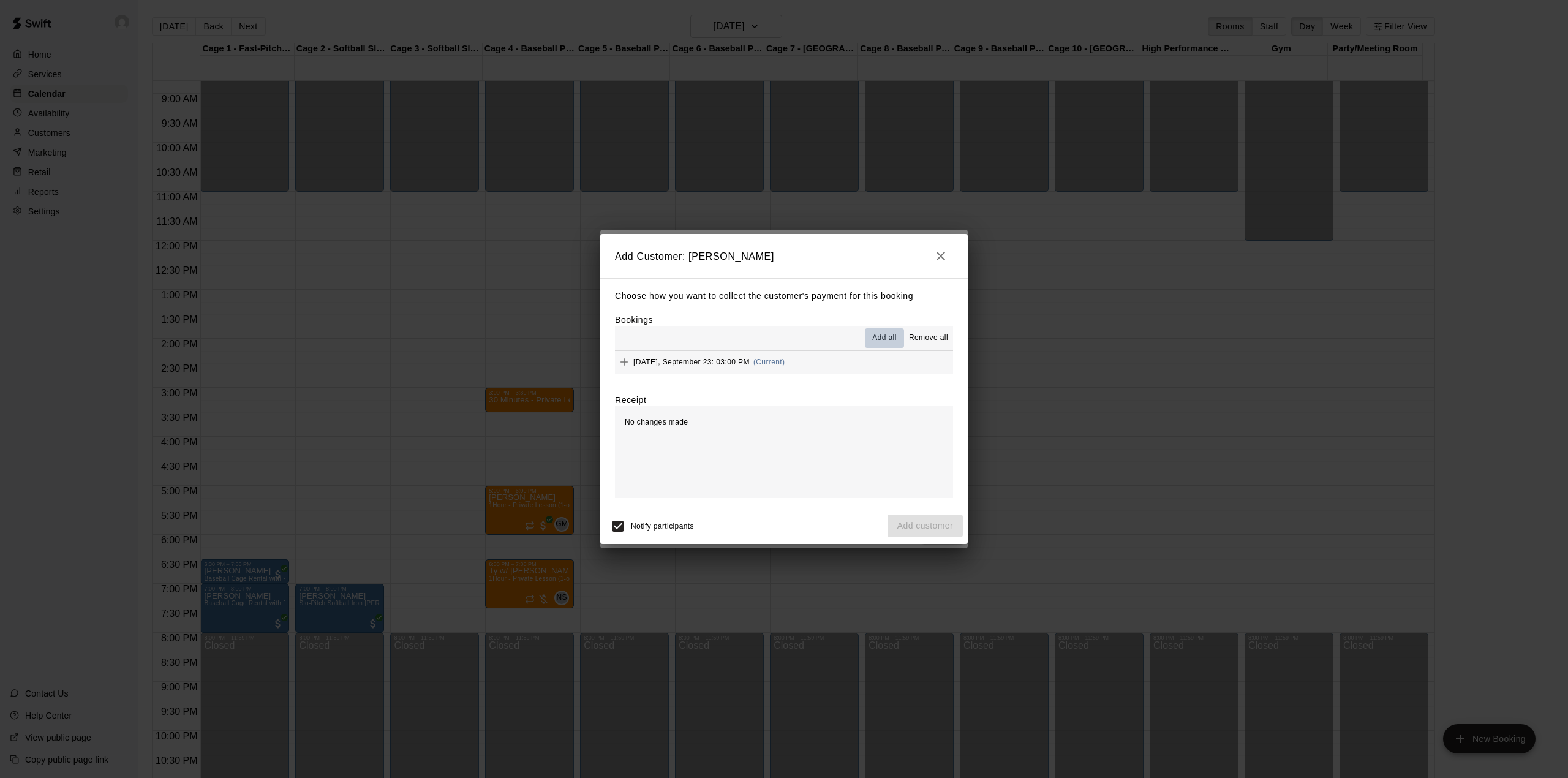
click at [885, 336] on span "Add all" at bounding box center [885, 338] width 25 height 12
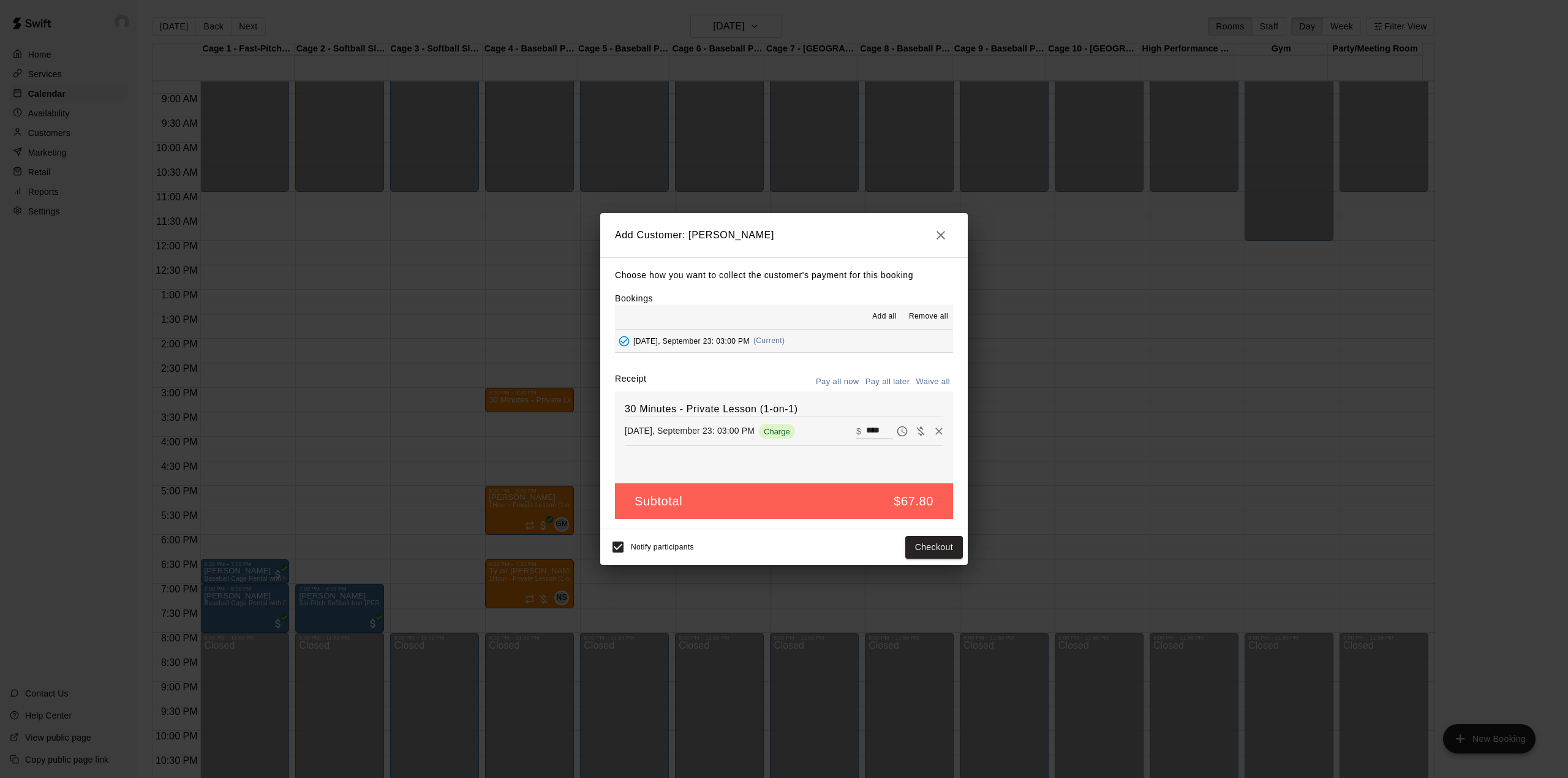
click at [898, 380] on button "Pay all later" at bounding box center [887, 381] width 51 height 19
click at [927, 544] on button "Add customer" at bounding box center [925, 547] width 75 height 23
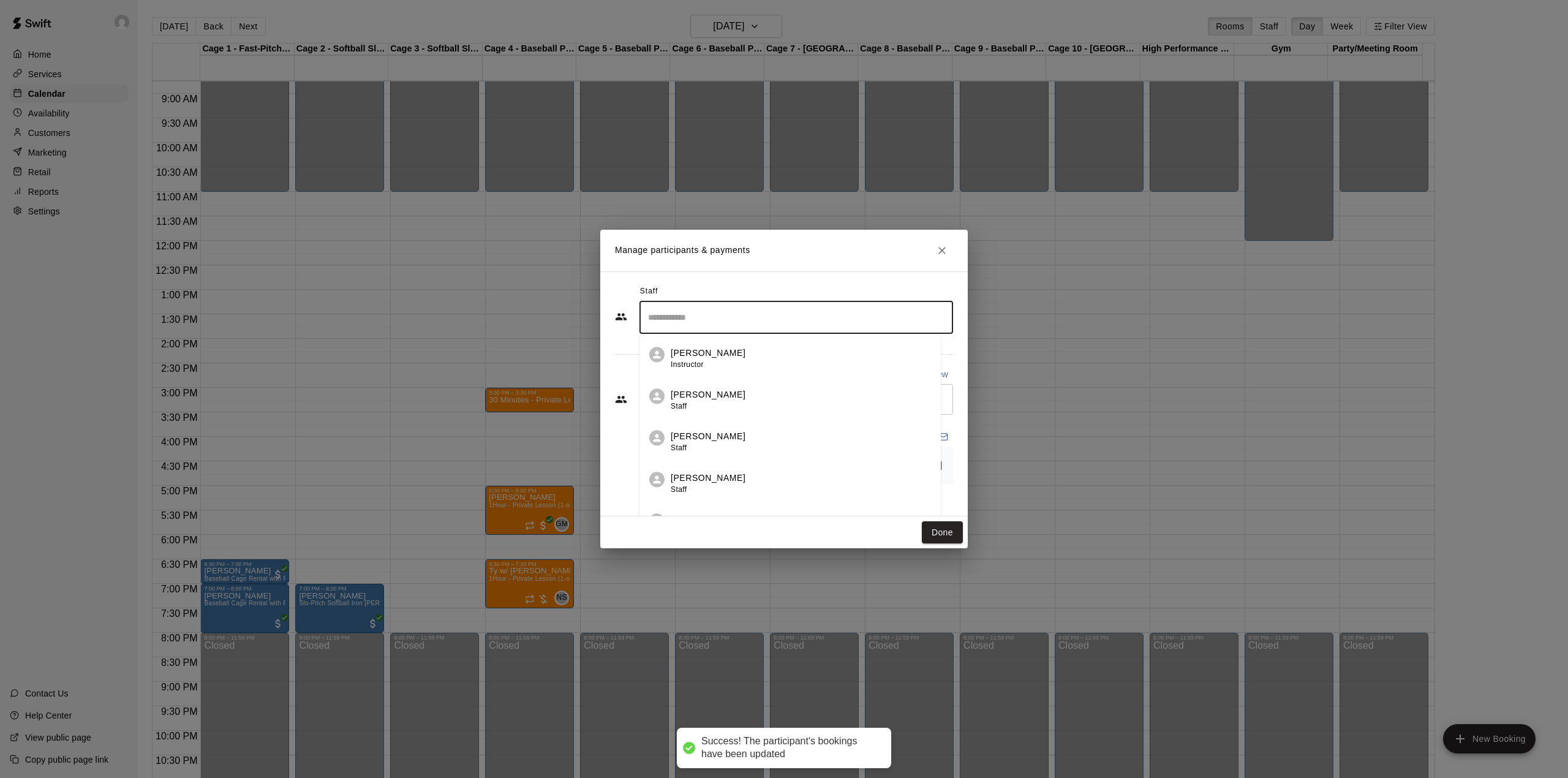
click at [699, 311] on input "Search staff" at bounding box center [796, 318] width 303 height 21
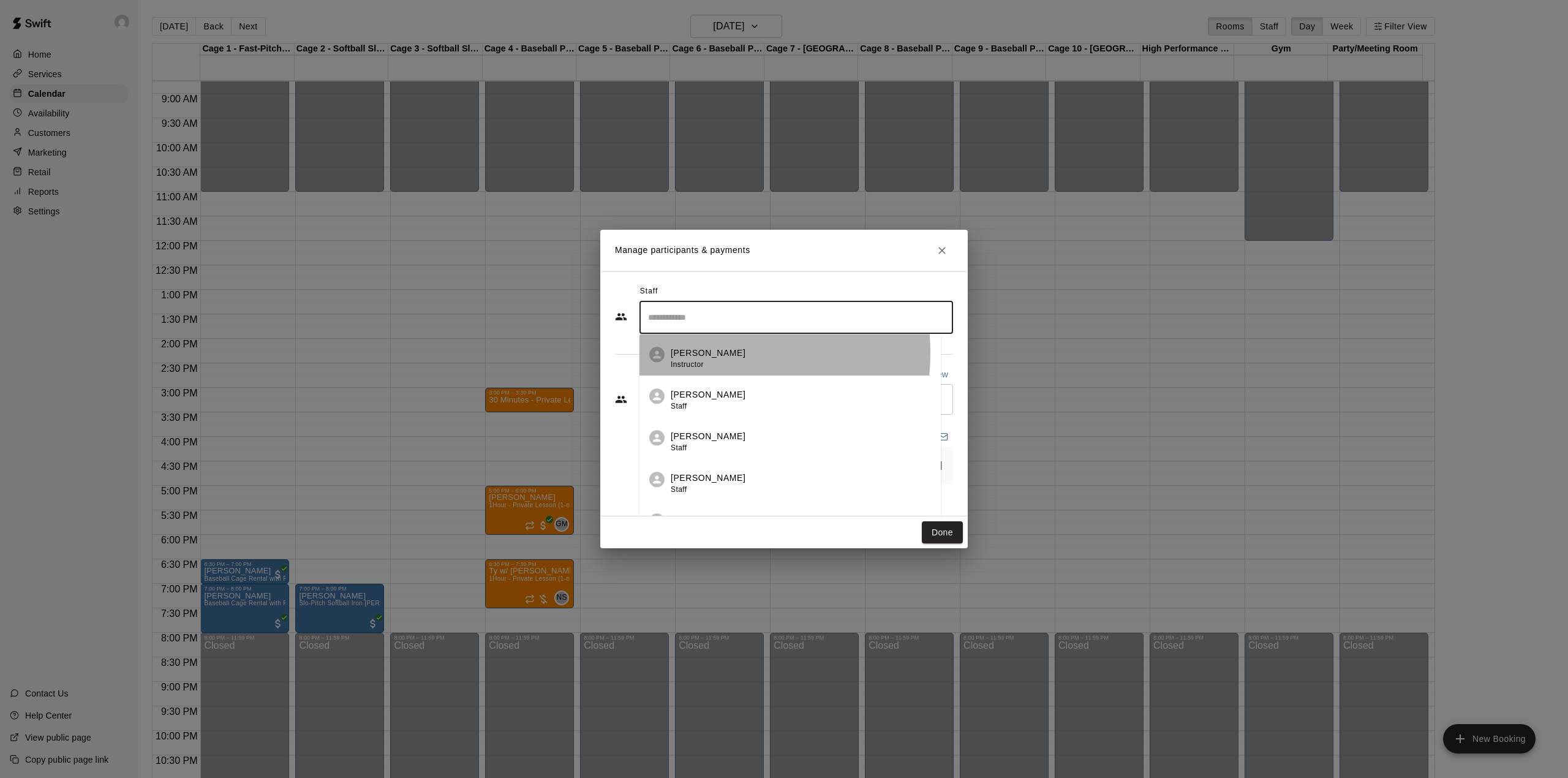
click at [695, 353] on p "[PERSON_NAME]" at bounding box center [708, 353] width 75 height 12
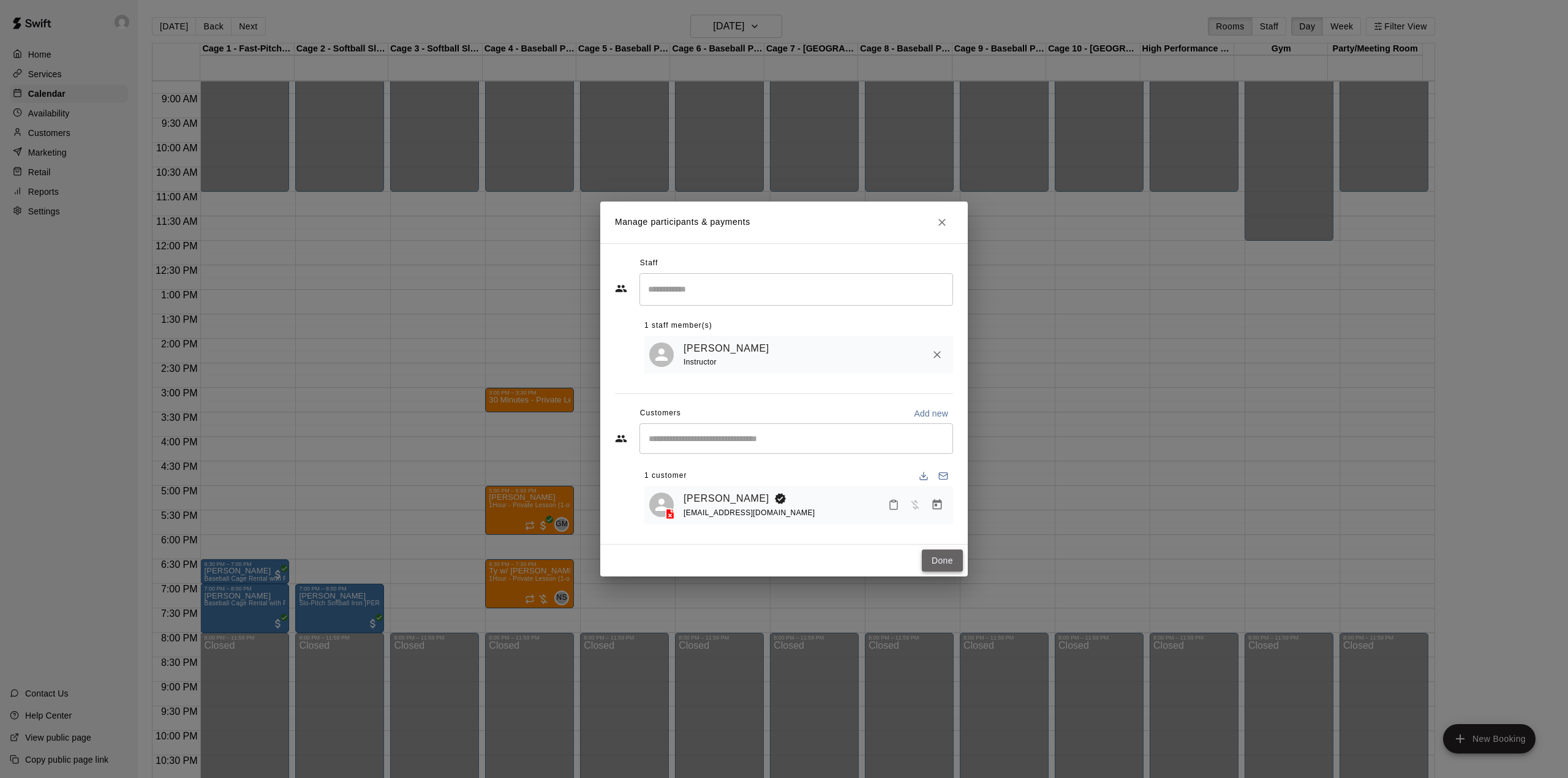
click at [947, 559] on button "Done" at bounding box center [942, 561] width 41 height 23
